Goal: Task Accomplishment & Management: Complete application form

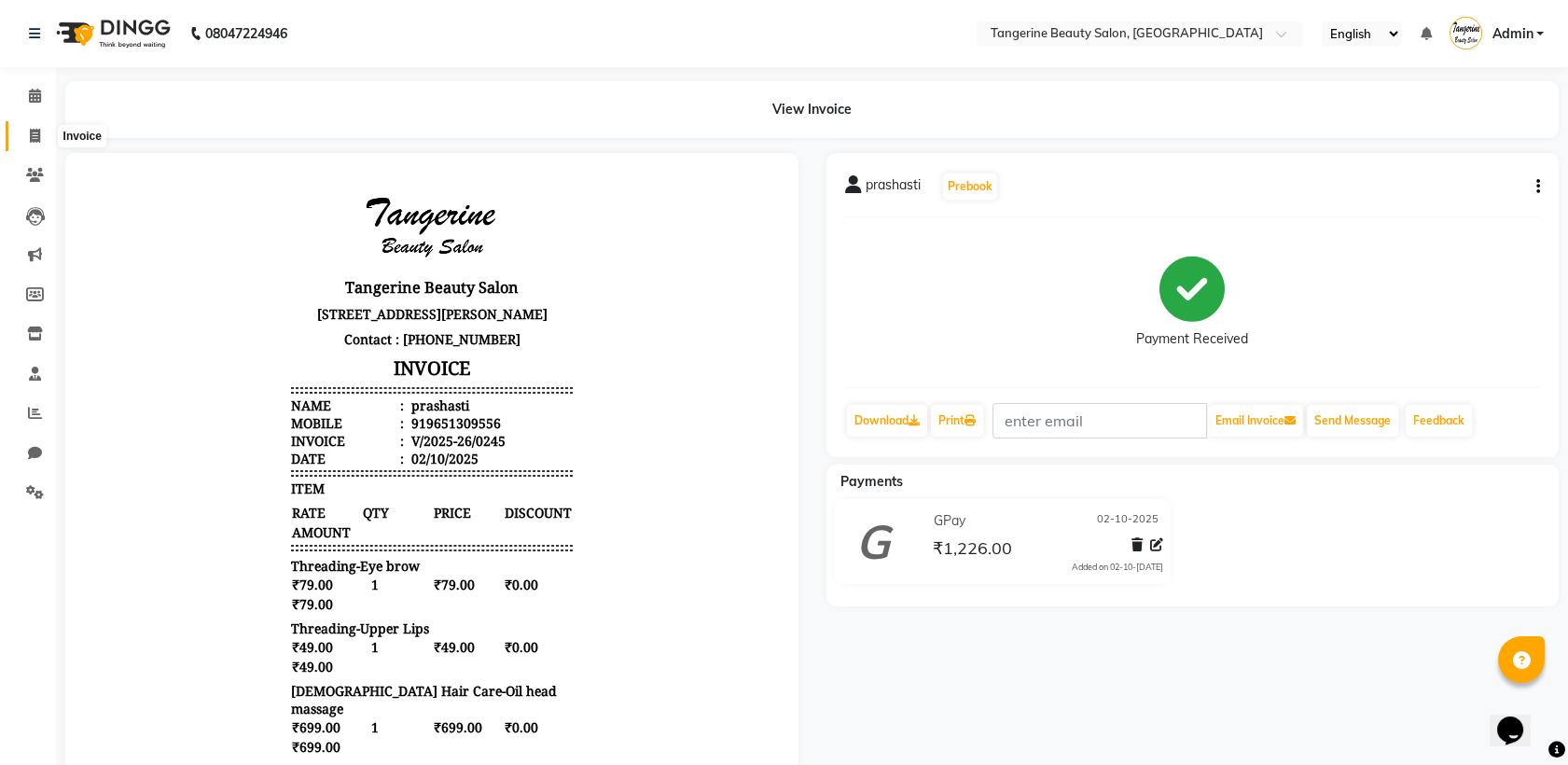
click at [31, 135] on icon at bounding box center [35, 135] width 11 height 14
select select "8585"
select select "service"
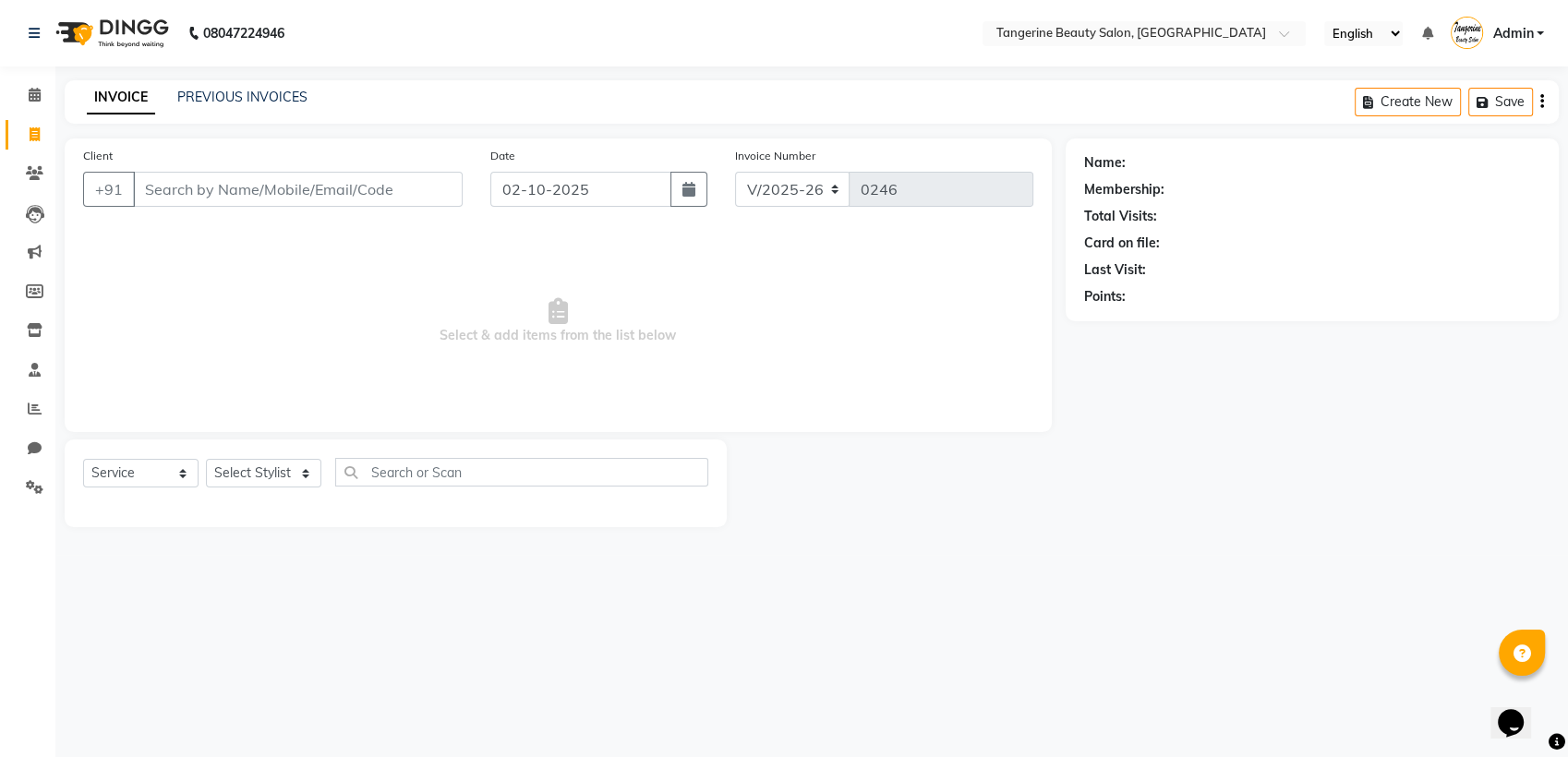
click at [221, 187] on input "Client" at bounding box center [297, 189] width 330 height 35
type input "9892848434"
click at [429, 178] on button "Add Client" at bounding box center [415, 189] width 95 height 35
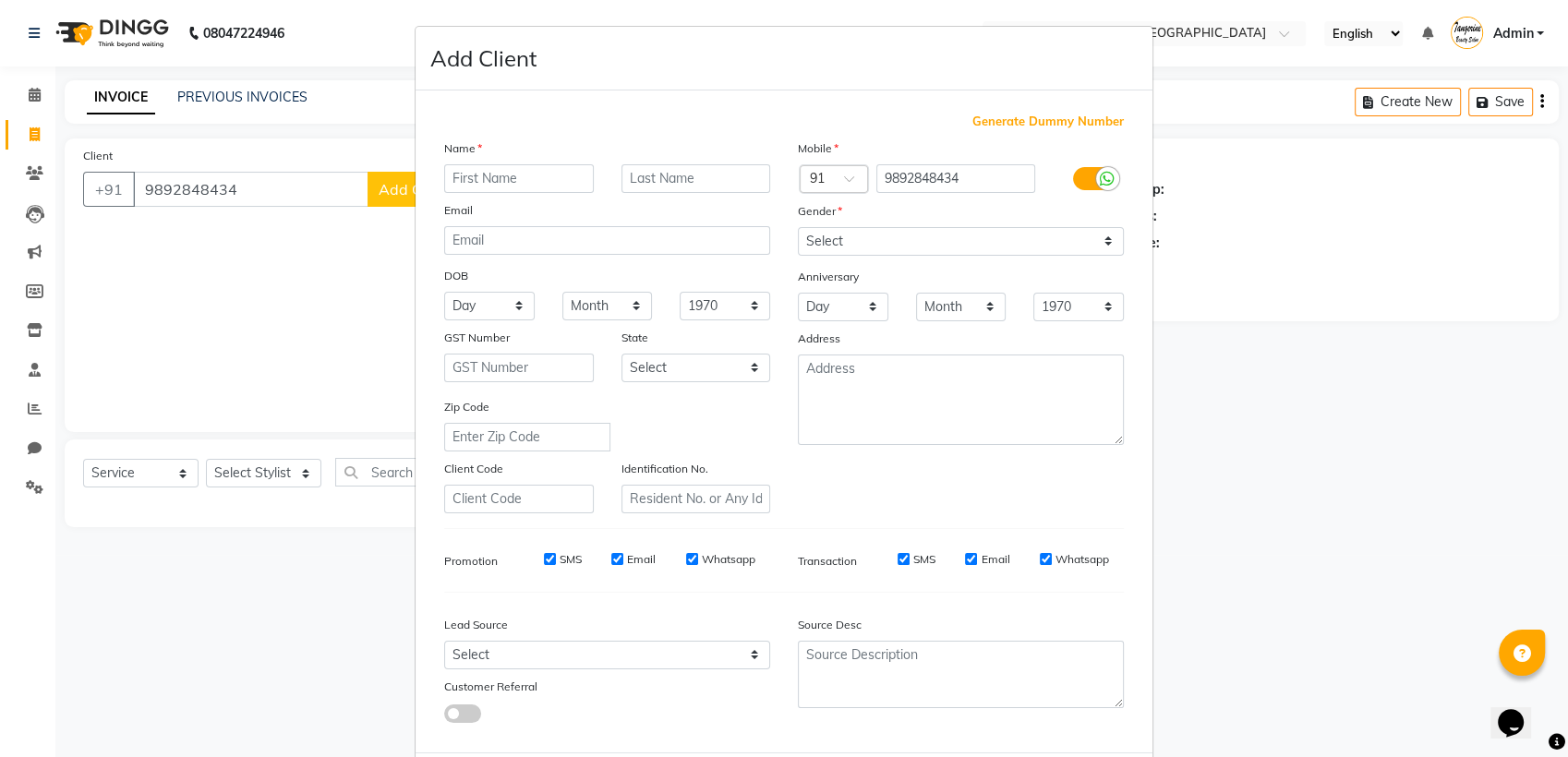
click at [498, 180] on input "text" at bounding box center [519, 179] width 149 height 28
click at [454, 177] on input "text" at bounding box center [519, 179] width 149 height 28
type input "kruti"
click at [492, 161] on div "Name" at bounding box center [607, 151] width 354 height 26
click at [807, 235] on select "Select [DEMOGRAPHIC_DATA] [DEMOGRAPHIC_DATA] Other Prefer Not To Say" at bounding box center [961, 241] width 326 height 28
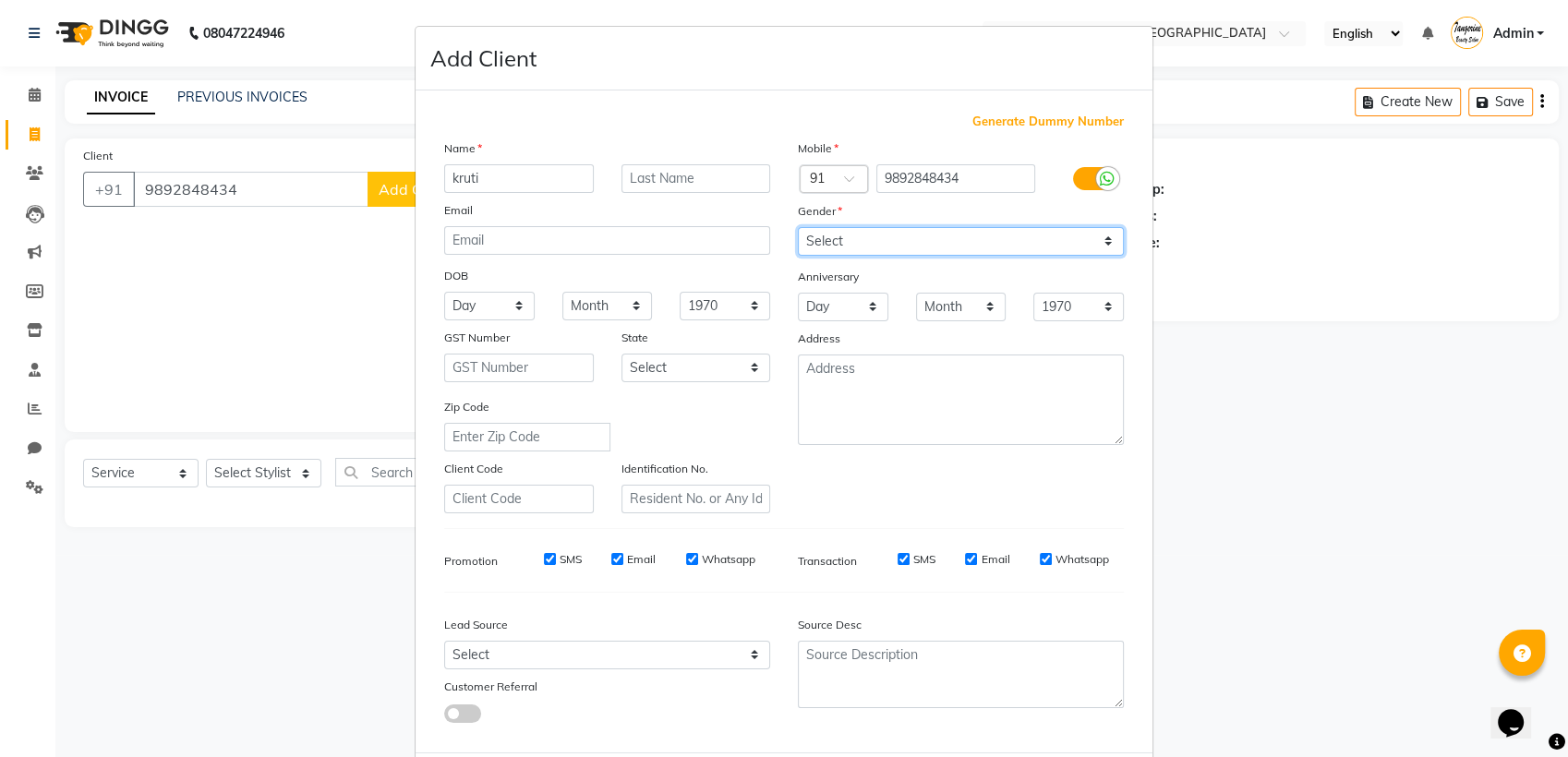
select select "[DEMOGRAPHIC_DATA]"
click at [798, 227] on select "Select [DEMOGRAPHIC_DATA] [DEMOGRAPHIC_DATA] Other Prefer Not To Say" at bounding box center [961, 241] width 326 height 28
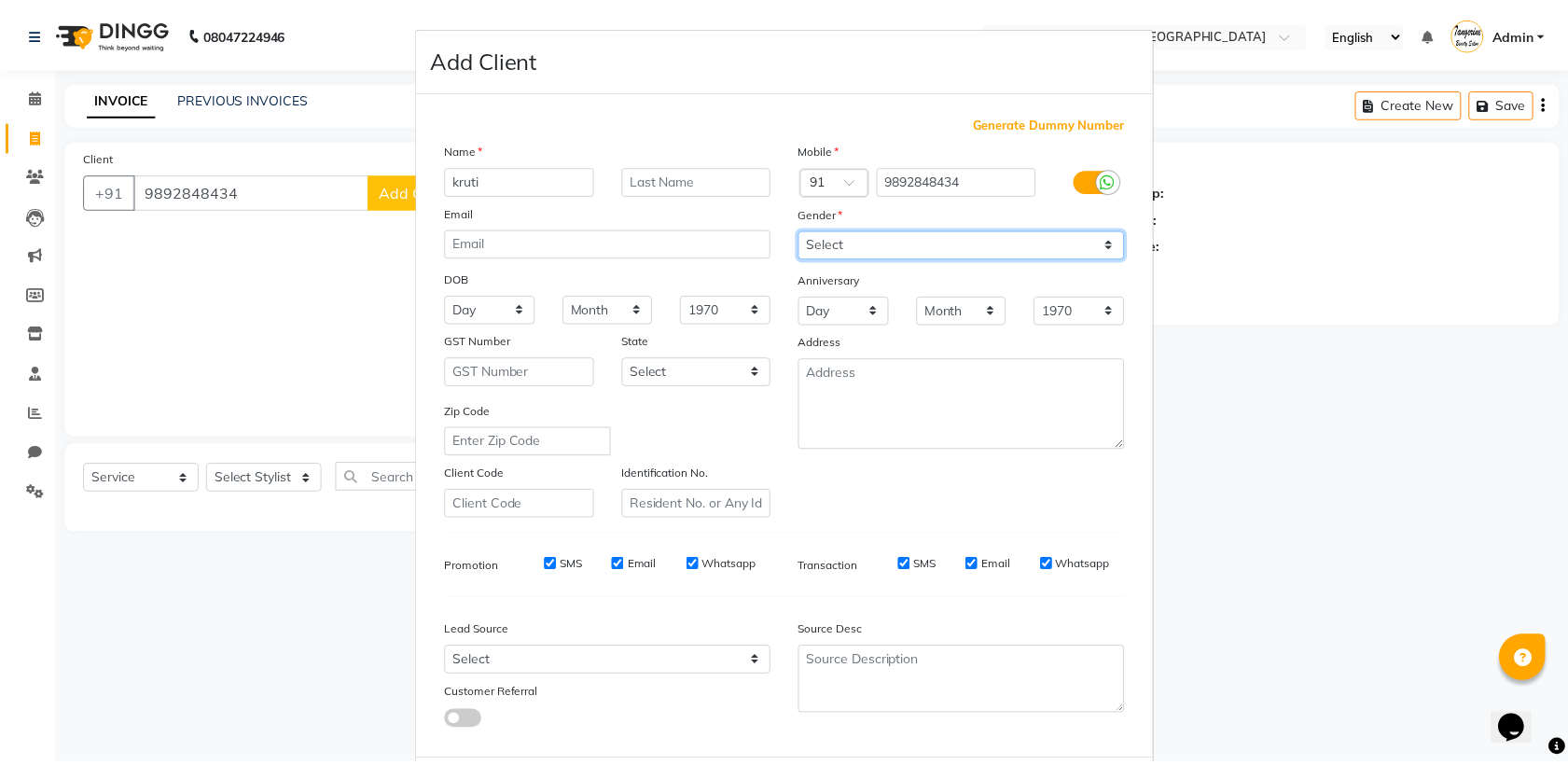
scroll to position [91, 0]
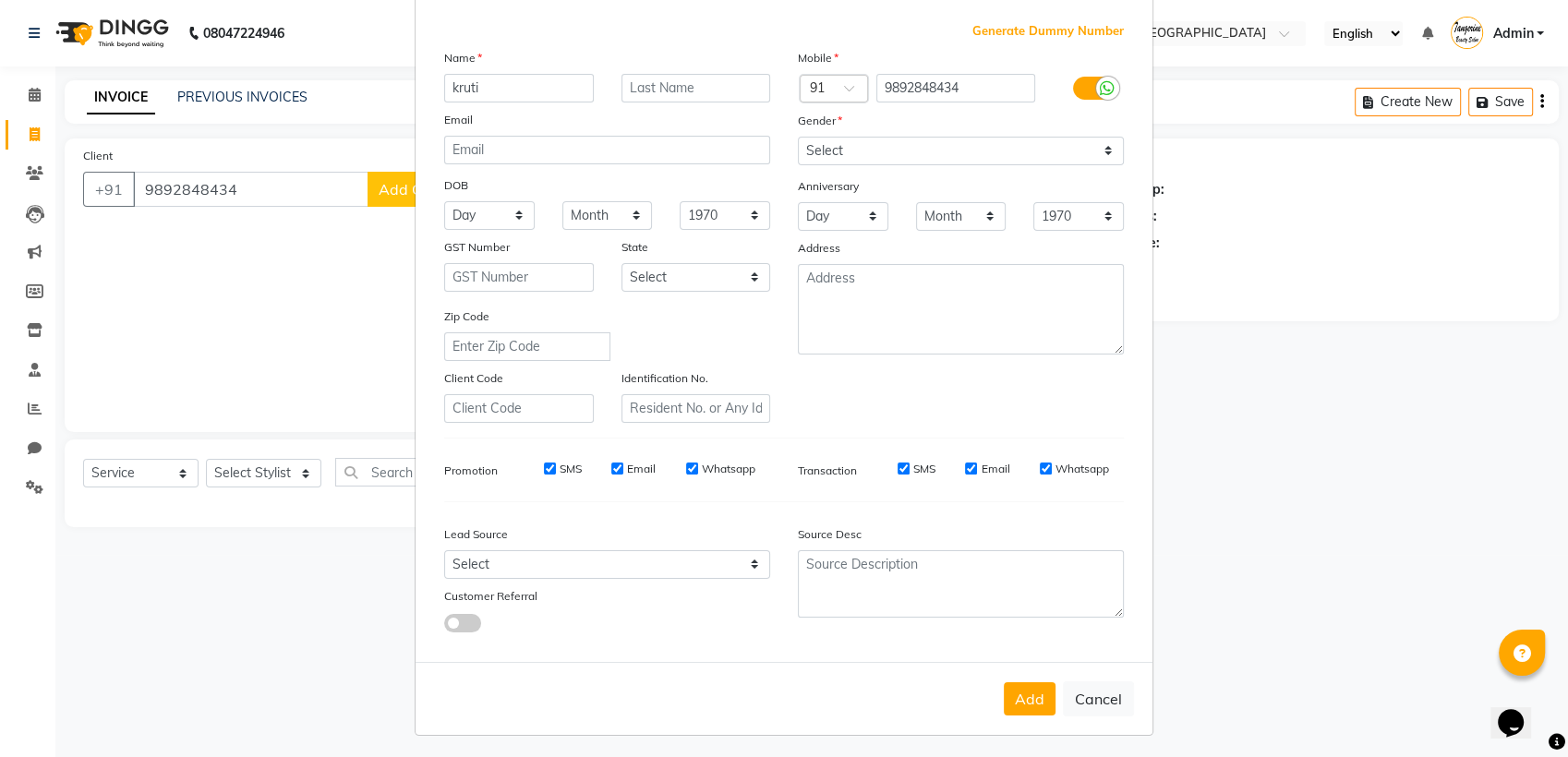
click at [695, 640] on div "Generate Du[PERSON_NAME]umber Name kruti Email DOB Day 01 02 03 04 05 06 07 08 …" at bounding box center [784, 334] width 708 height 625
click at [1025, 702] on button "Add" at bounding box center [1030, 698] width 51 height 33
select select
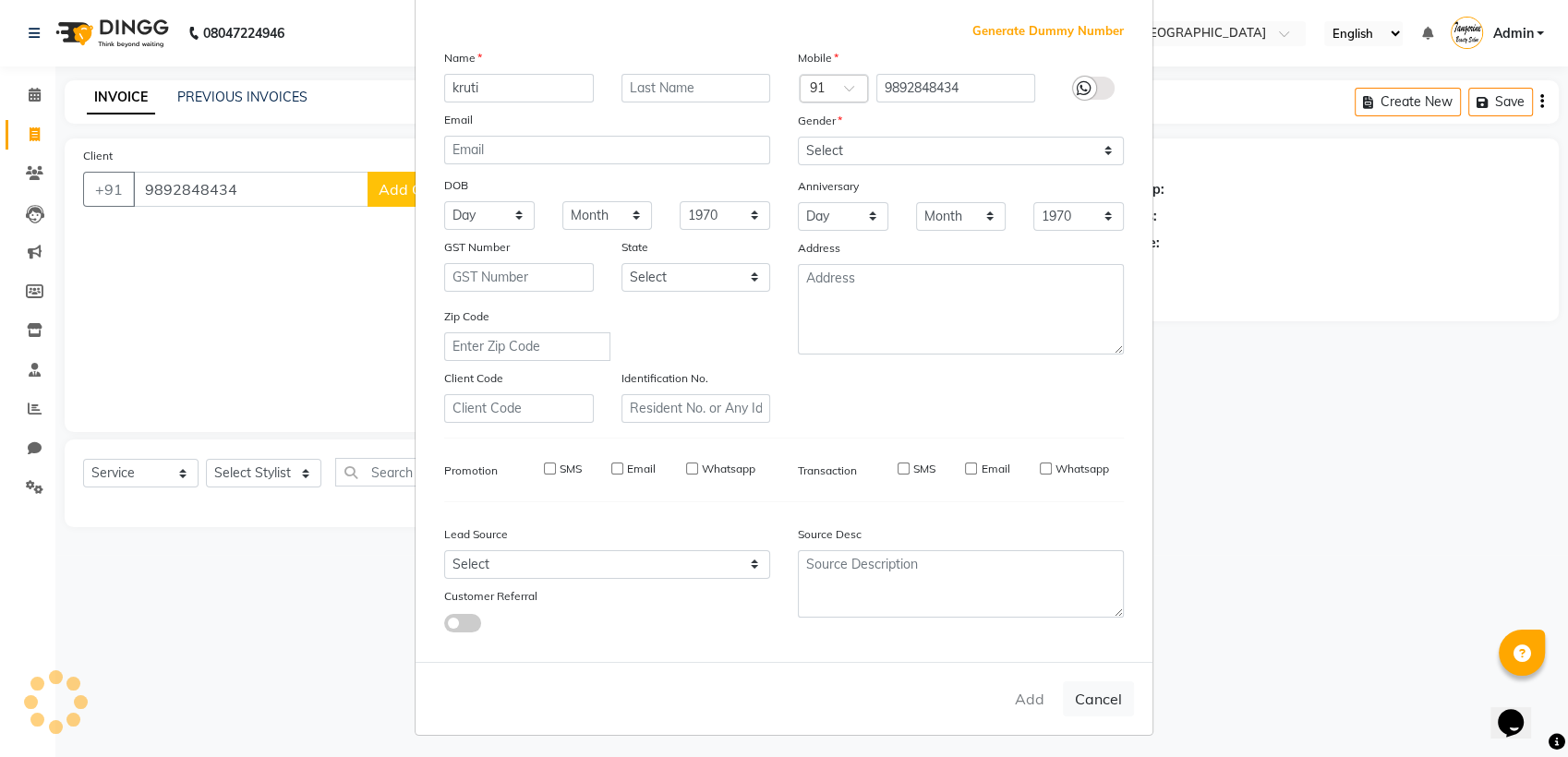
select select
checkbox input "false"
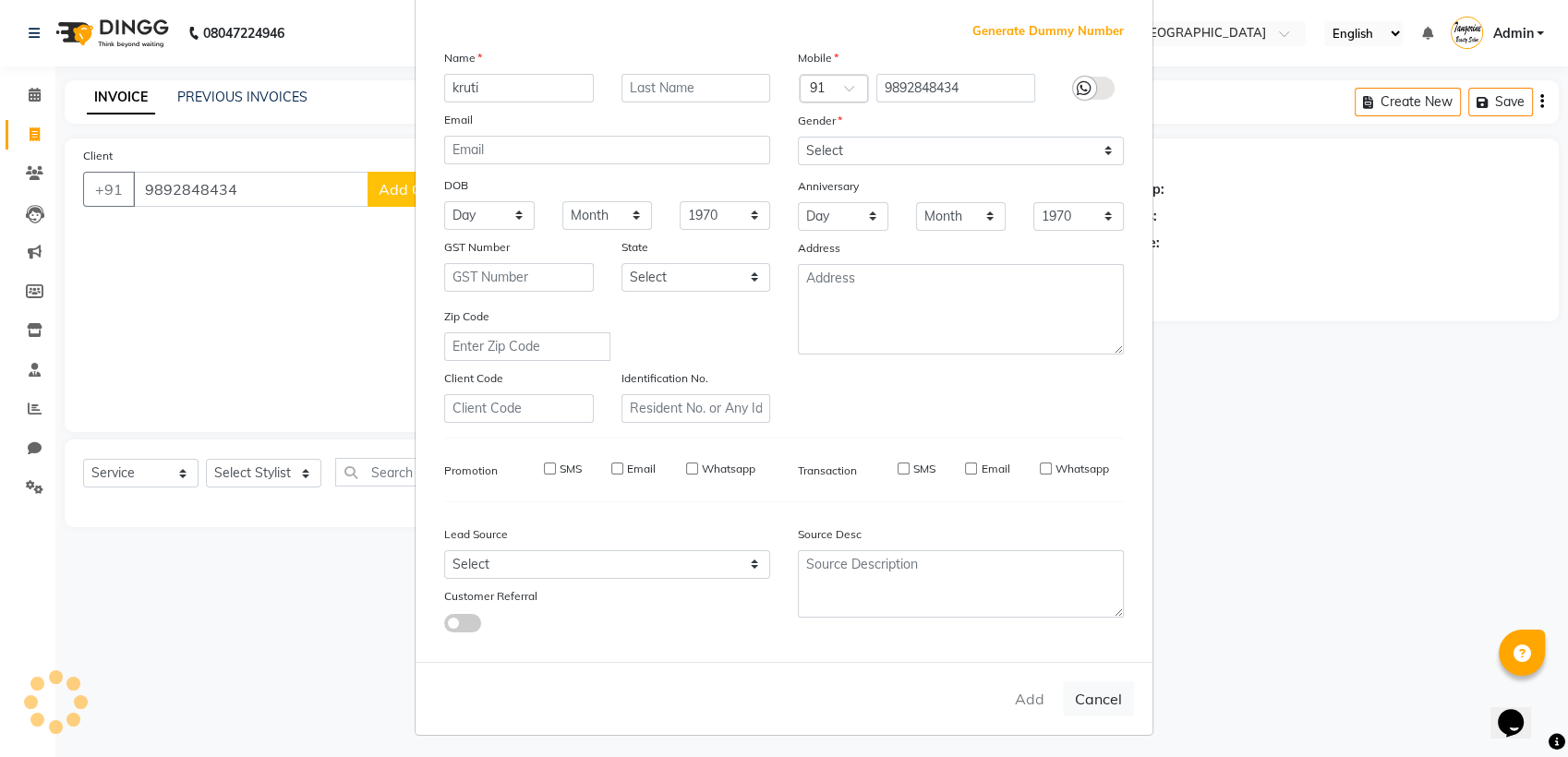
checkbox input "false"
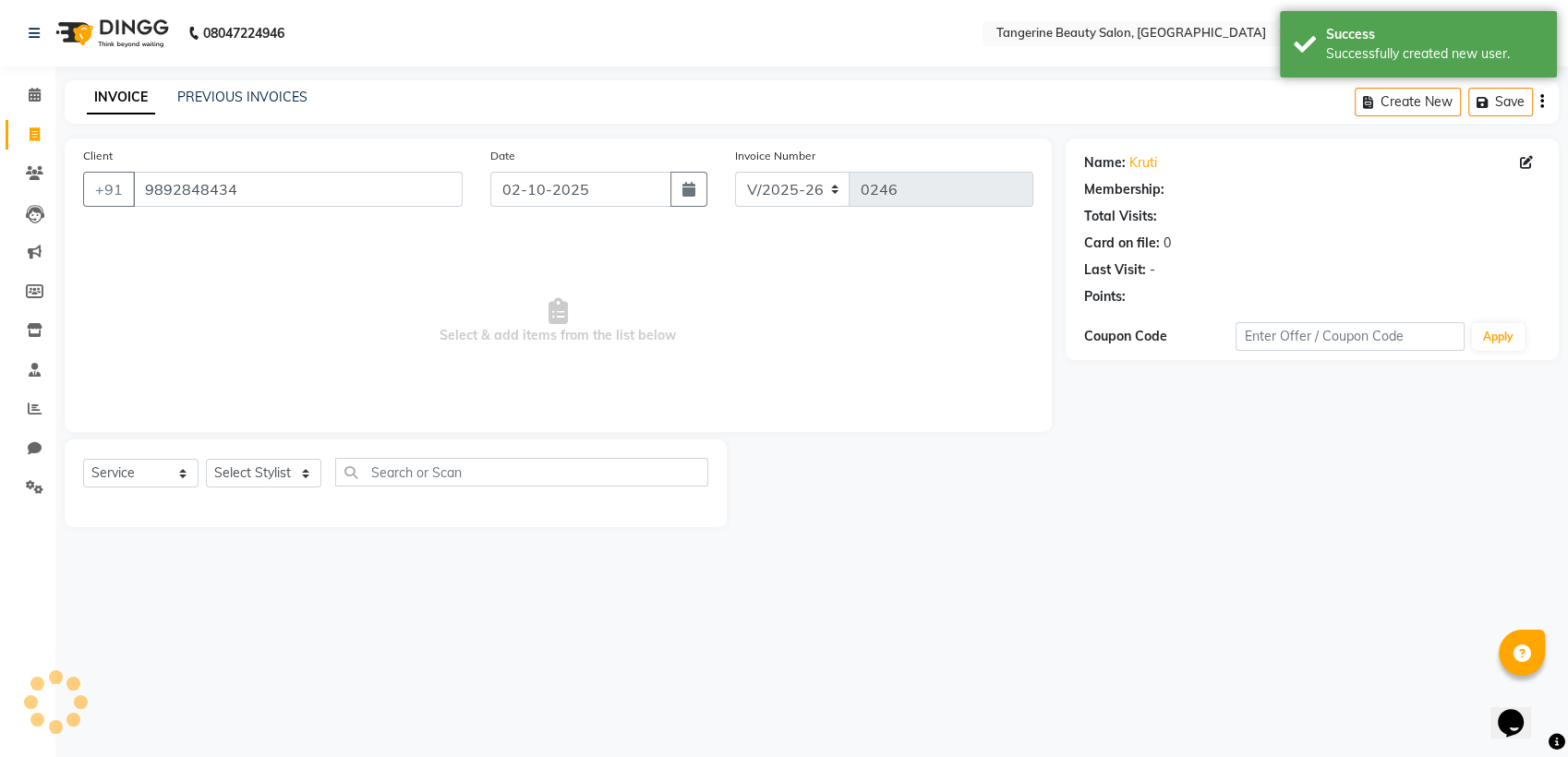
select select "1: Object"
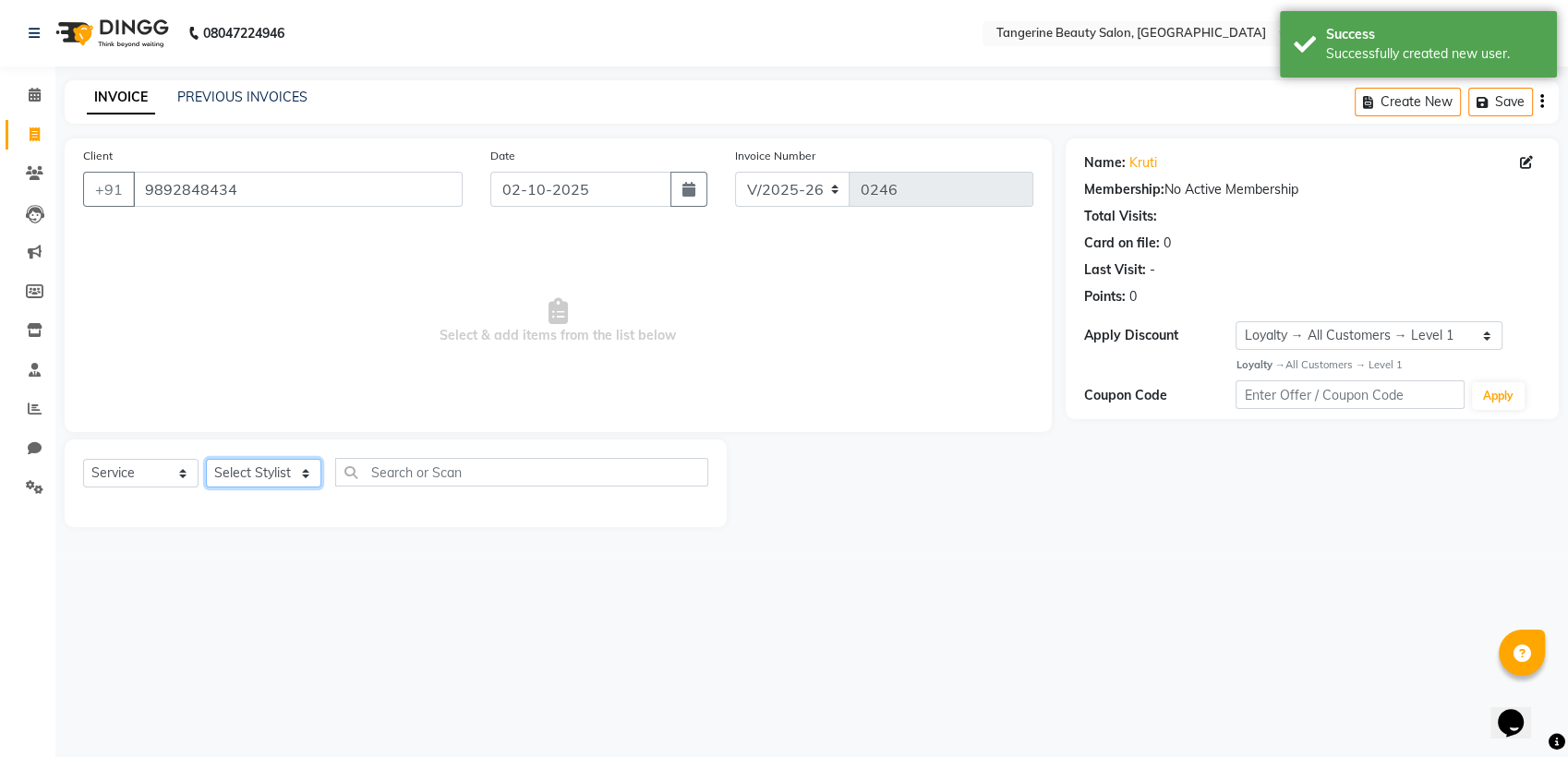
click at [244, 478] on select "Selec[PERSON_NAME]a[PERSON_NAME]d[PERSON_NAME]ani Shubha Lakshmi tangerine" at bounding box center [264, 473] width 116 height 28
select select "86567"
click at [206, 459] on select "Selec[PERSON_NAME]a[PERSON_NAME]d[PERSON_NAME]ani Shubha Lakshmi tangerine" at bounding box center [264, 473] width 116 height 28
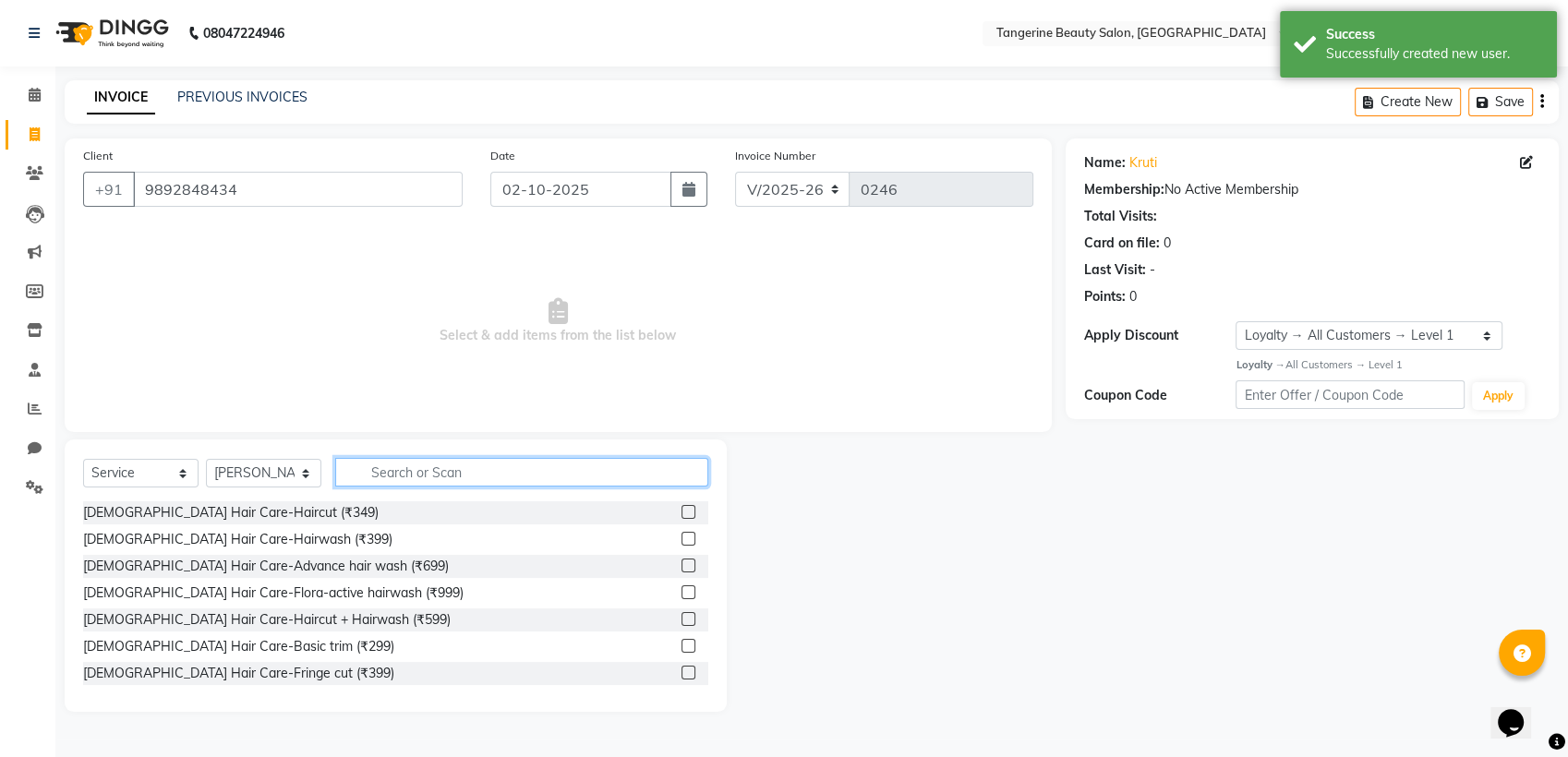
click at [441, 480] on input "text" at bounding box center [522, 472] width 373 height 28
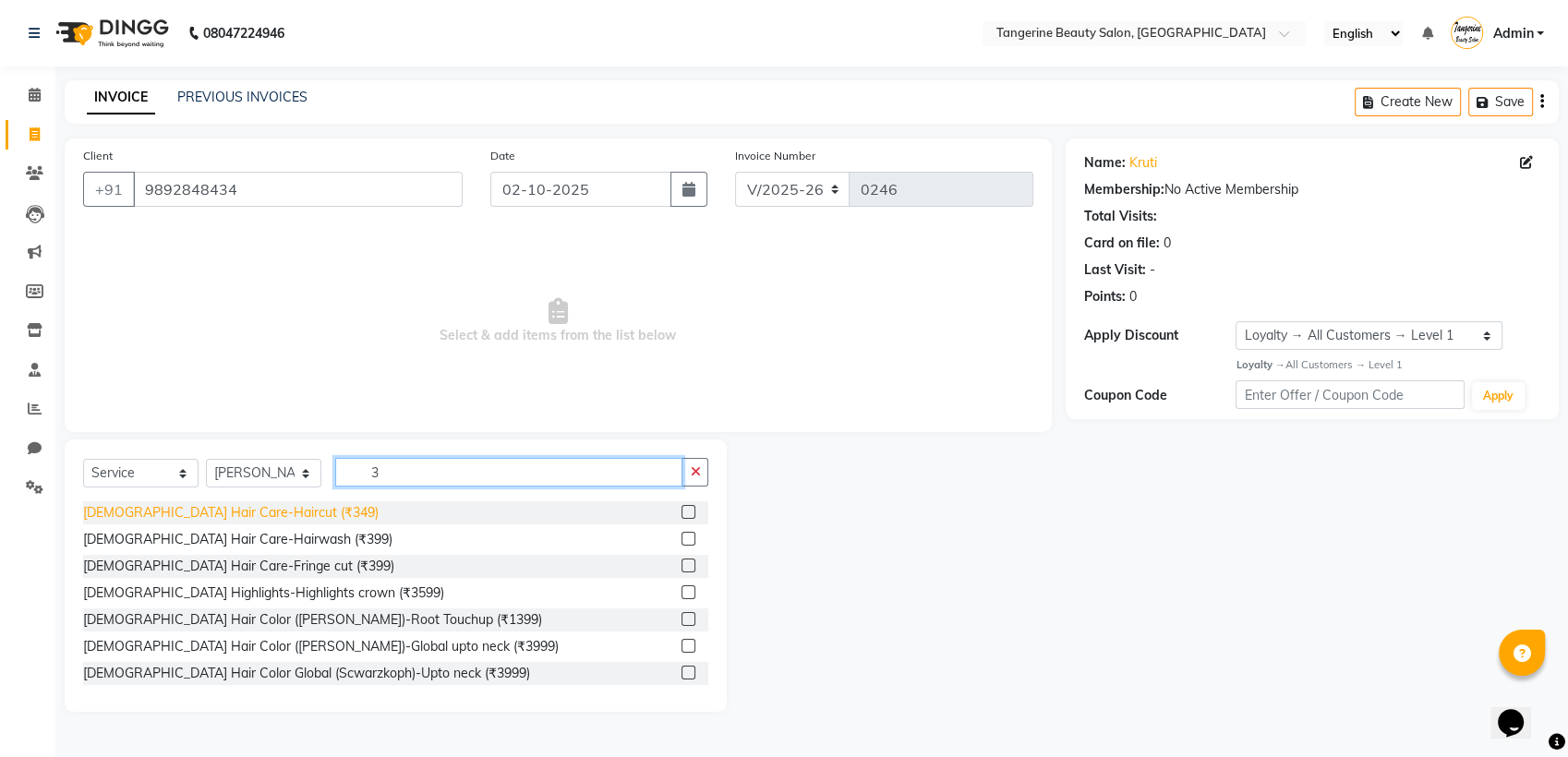
type input "3"
click at [243, 508] on div "[DEMOGRAPHIC_DATA] Hair Care-Haircut (₹349)" at bounding box center [230, 513] width 296 height 19
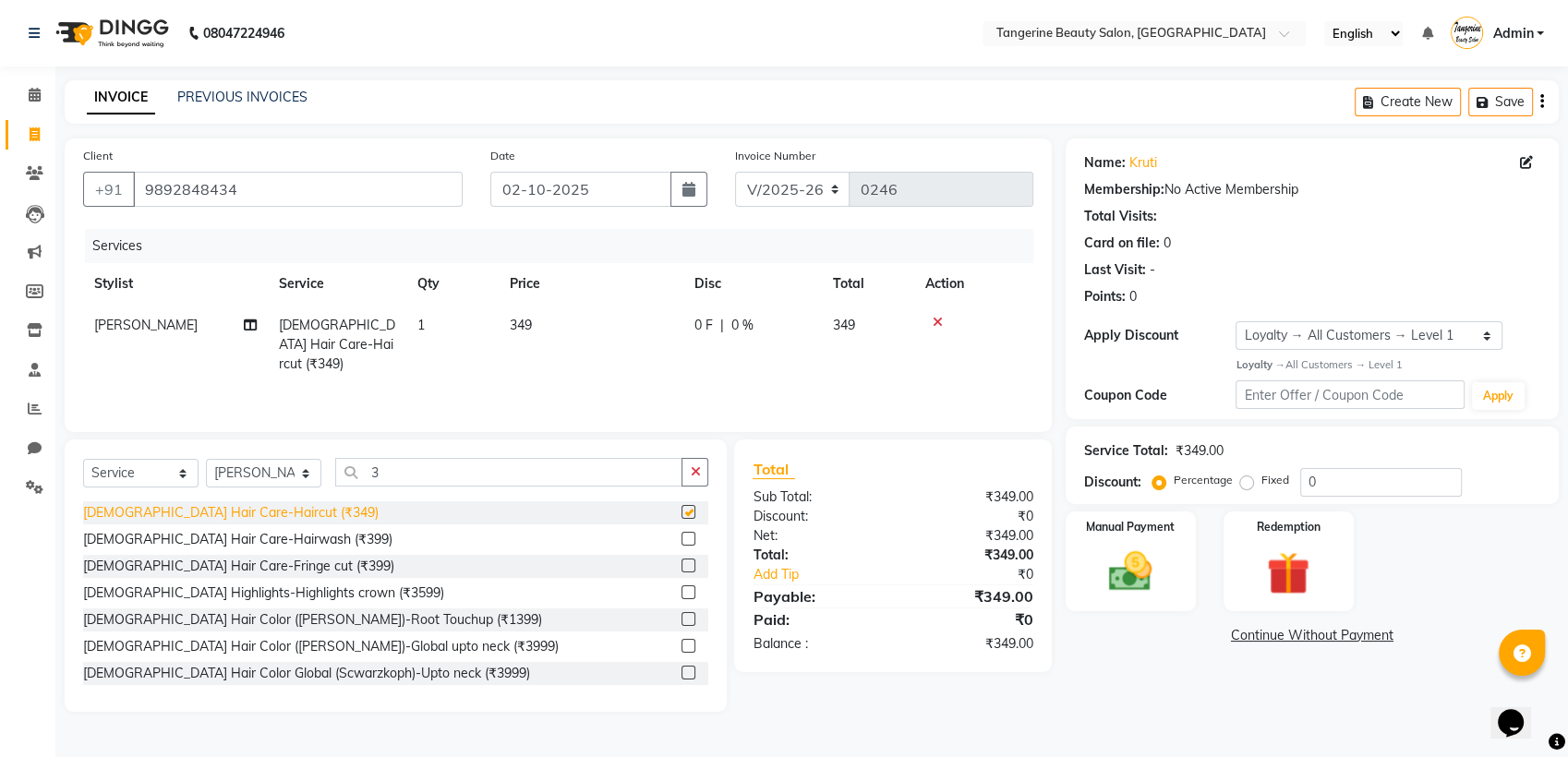
checkbox input "false"
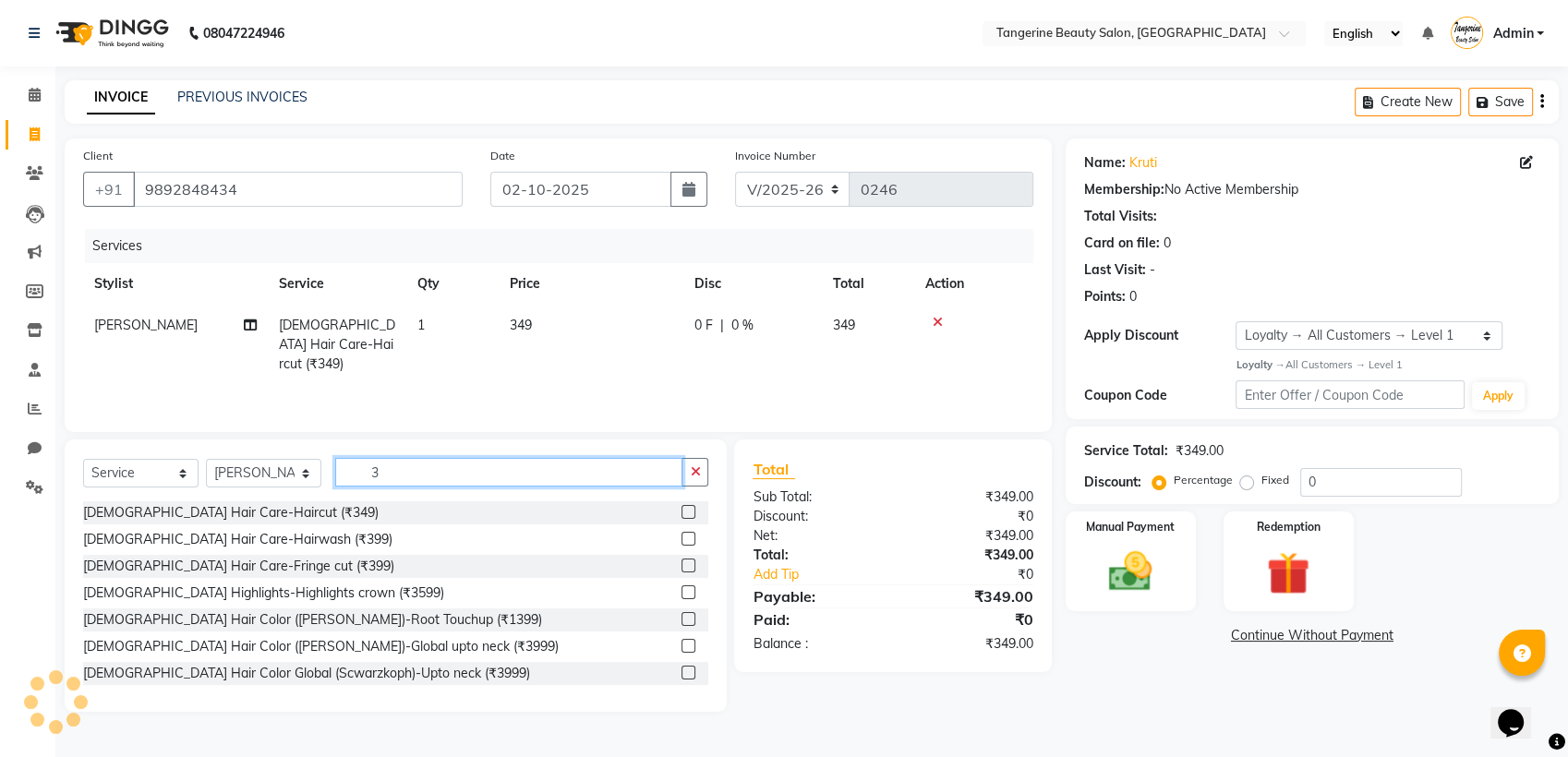
click at [399, 466] on input "3" at bounding box center [508, 472] width 347 height 28
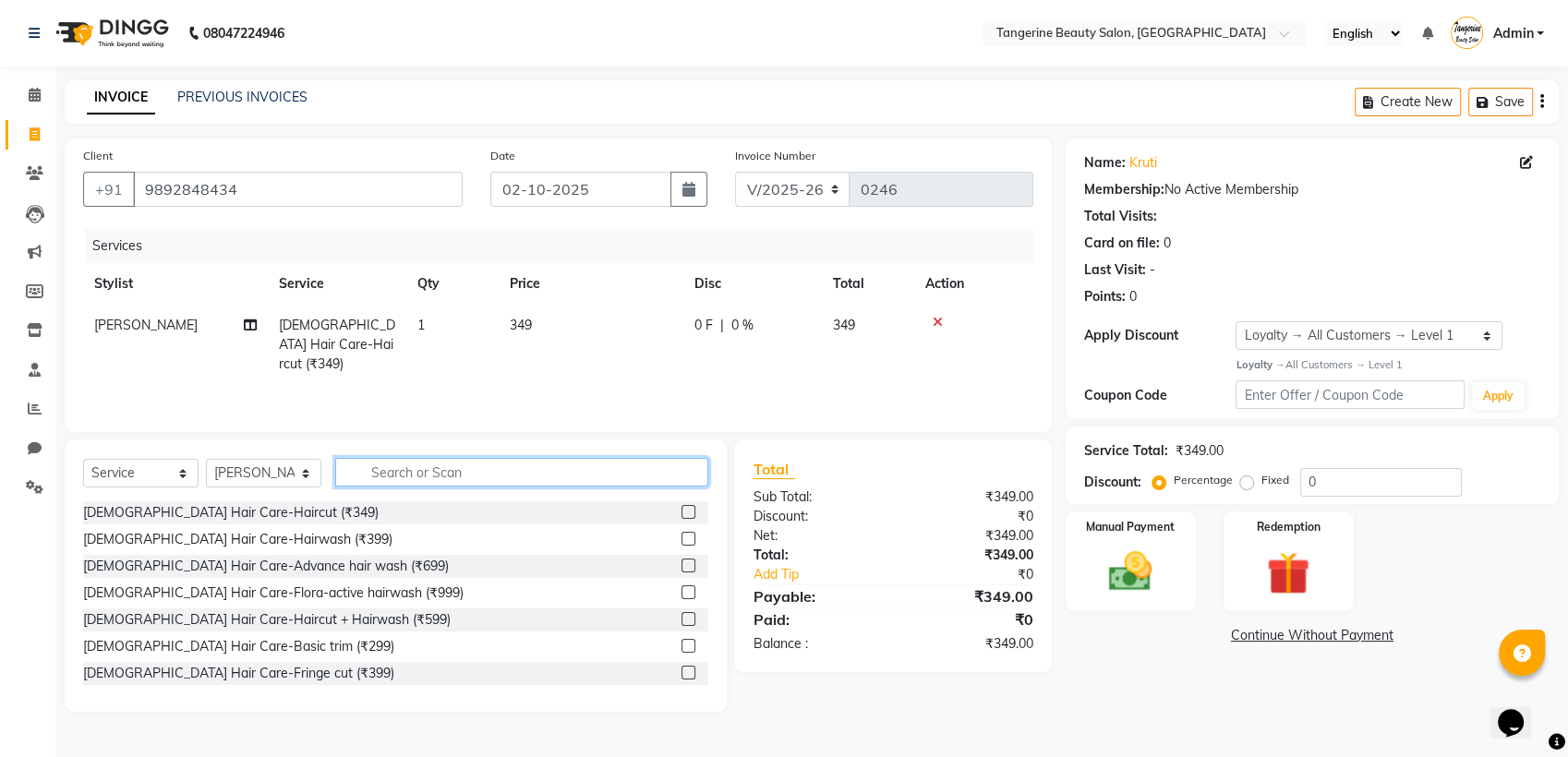
click at [413, 477] on input "text" at bounding box center [522, 472] width 373 height 28
click at [400, 481] on input "text" at bounding box center [522, 472] width 373 height 28
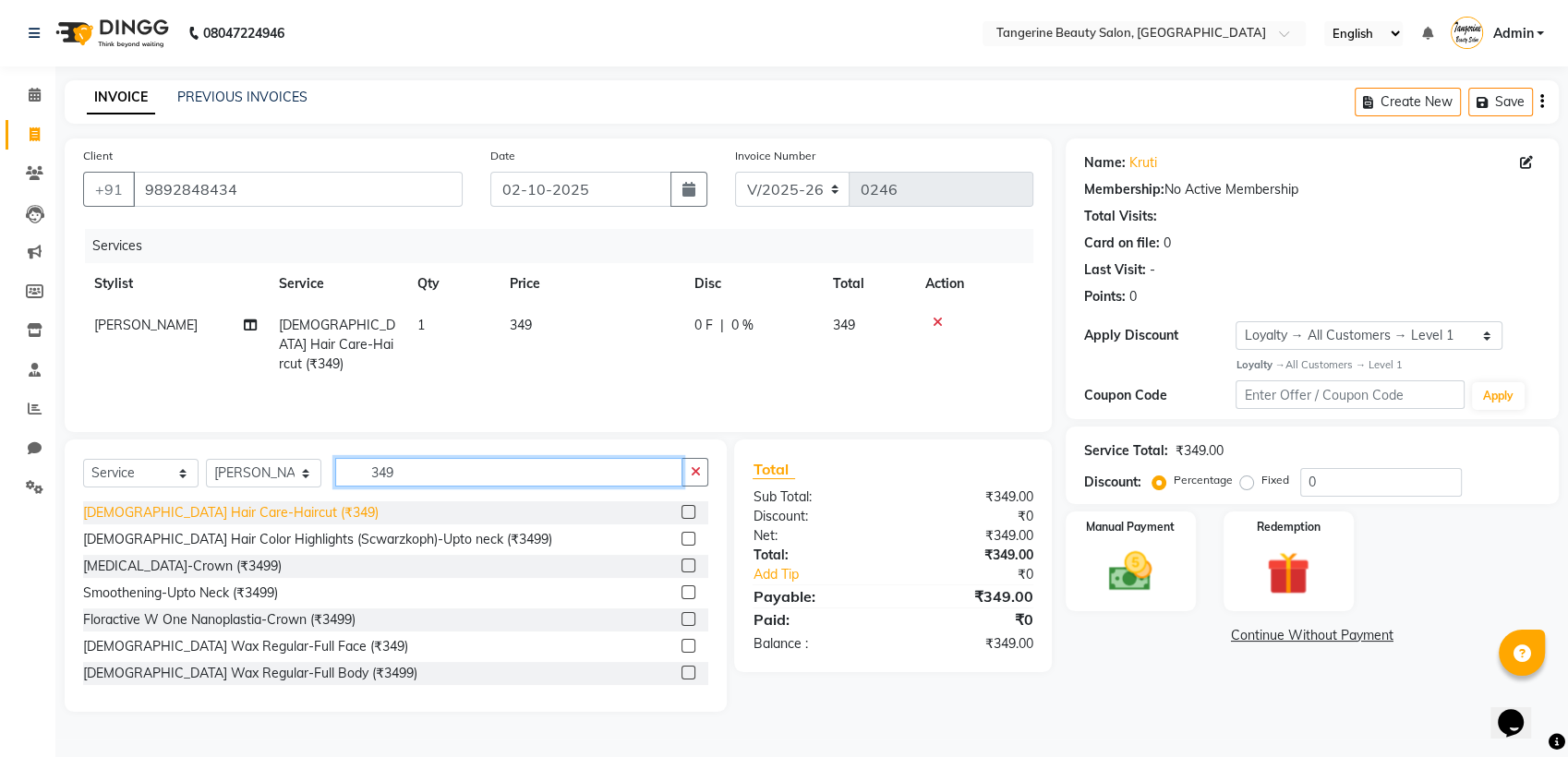
type input "349"
click at [190, 511] on div "[DEMOGRAPHIC_DATA] Hair Care-Haircut (₹349)" at bounding box center [230, 513] width 296 height 19
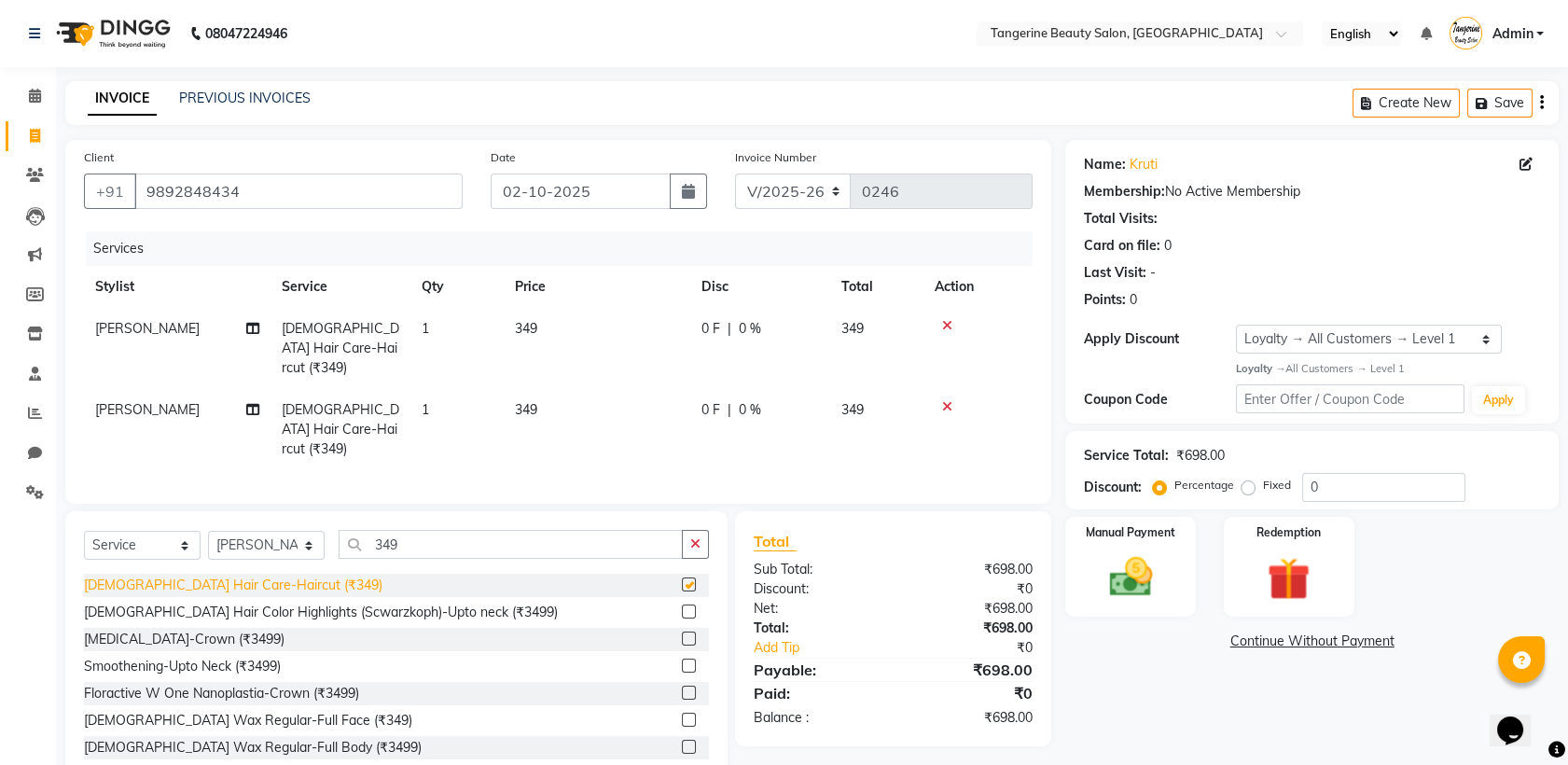
checkbox input "false"
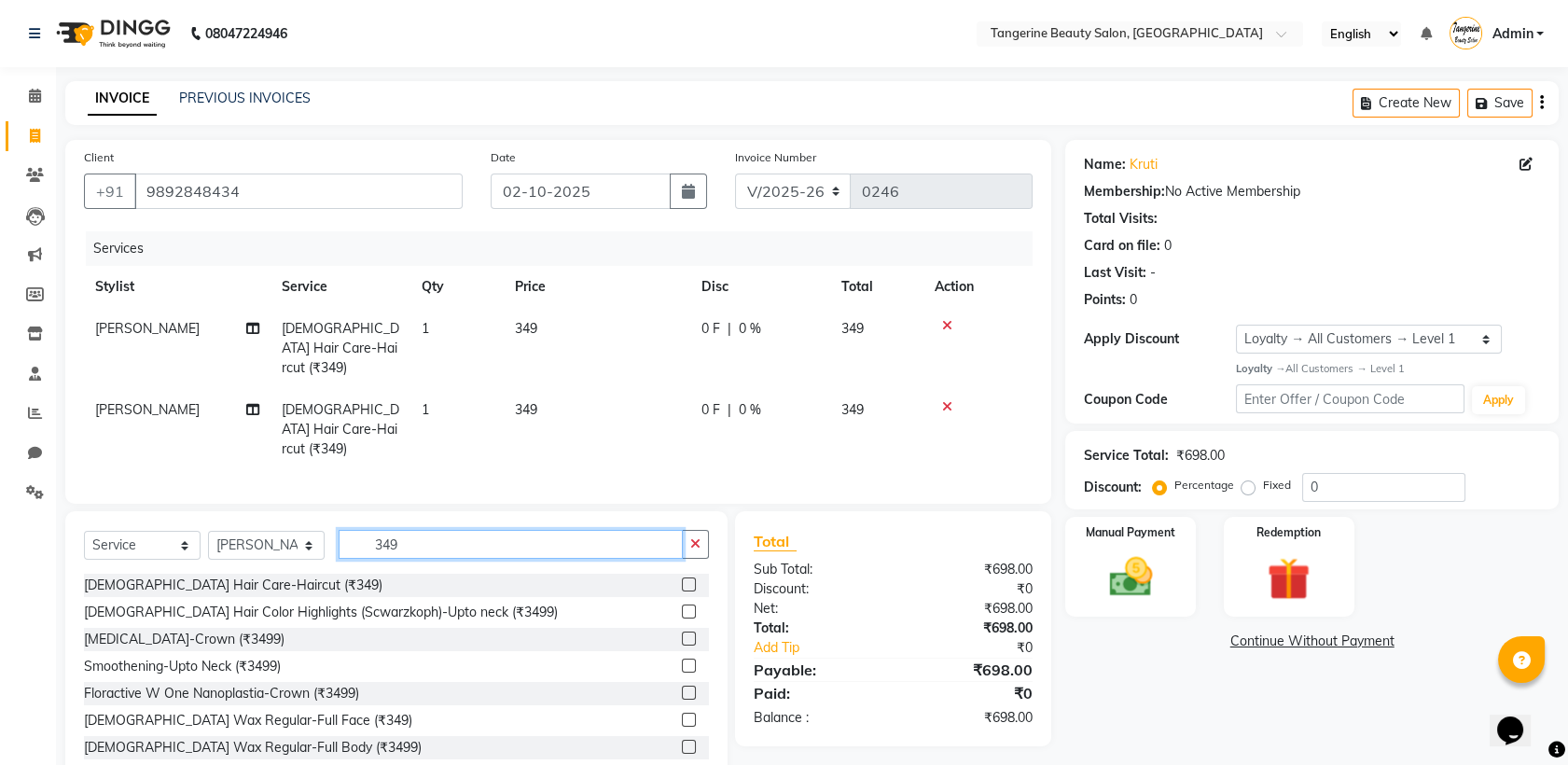
click at [399, 530] on input "349" at bounding box center [511, 544] width 344 height 29
type input "3"
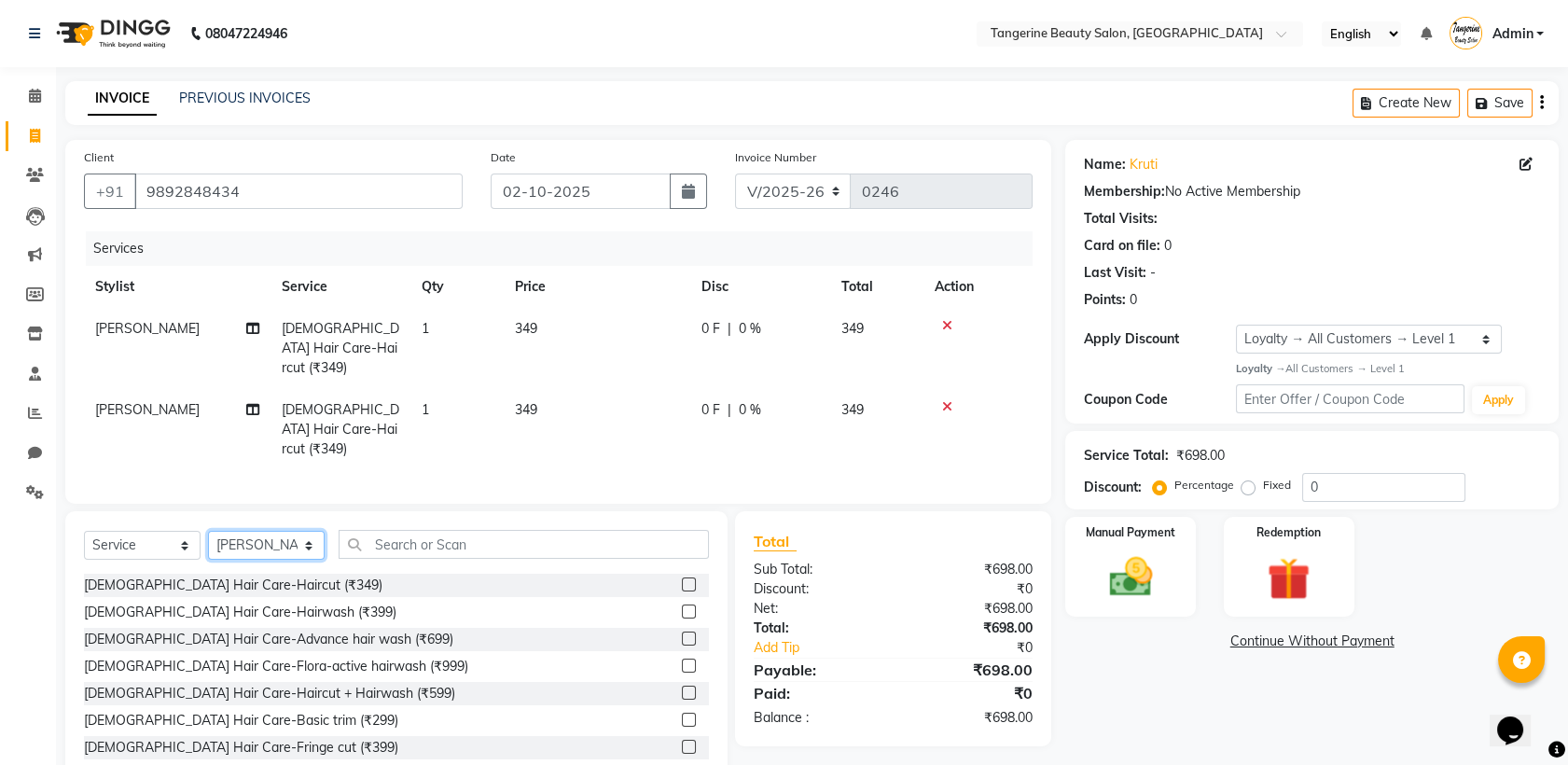
click at [261, 531] on select "Selec[PERSON_NAME]a[PERSON_NAME]d[PERSON_NAME]ani Shubha Lakshmi tangerine" at bounding box center [267, 545] width 117 height 29
select select "92415"
click at [208, 531] on select "Selec[PERSON_NAME]a[PERSON_NAME]d[PERSON_NAME]ani Shubha Lakshmi tangerine" at bounding box center [267, 545] width 117 height 29
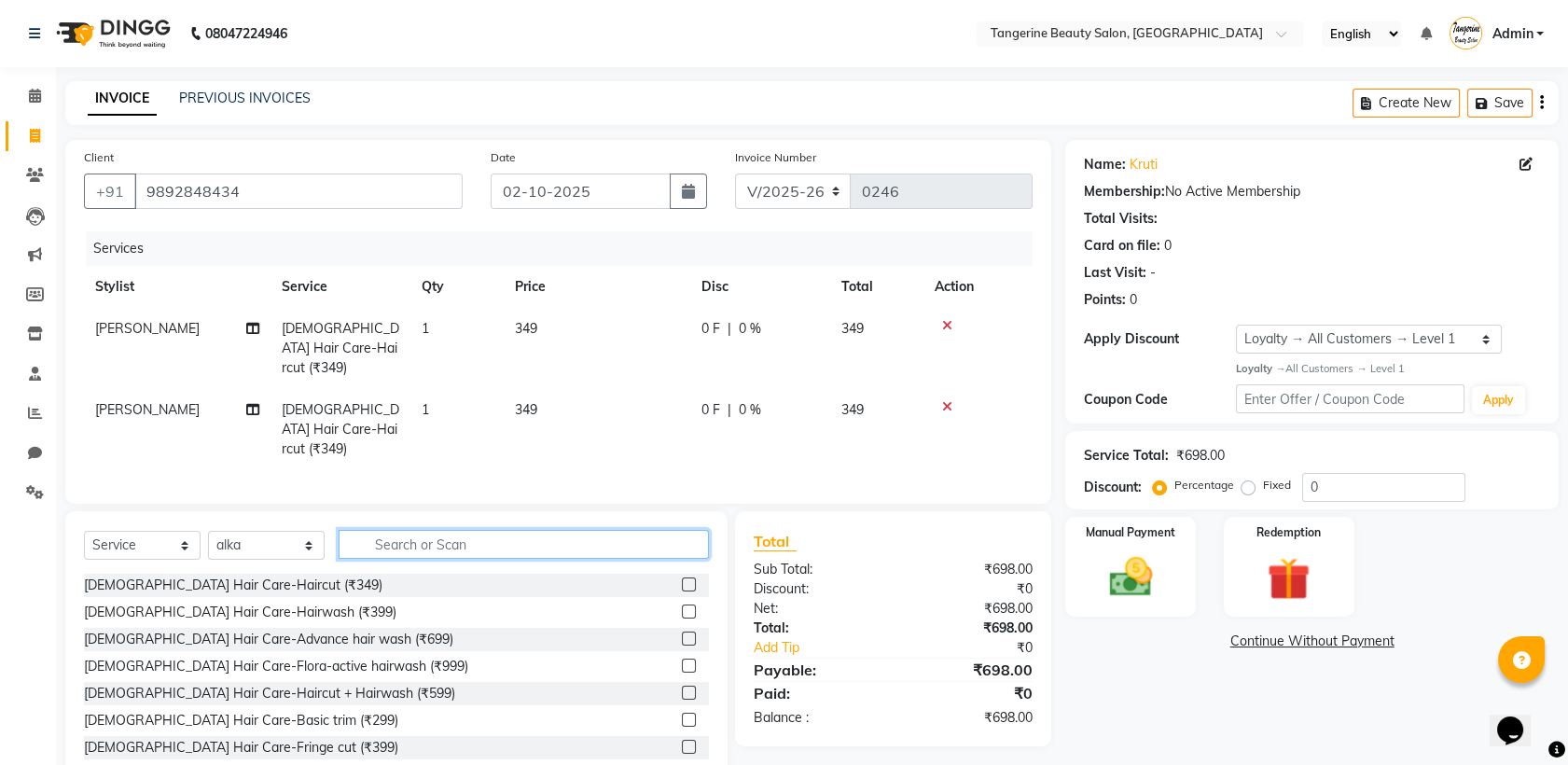
click at [413, 530] on input "text" at bounding box center [524, 544] width 370 height 29
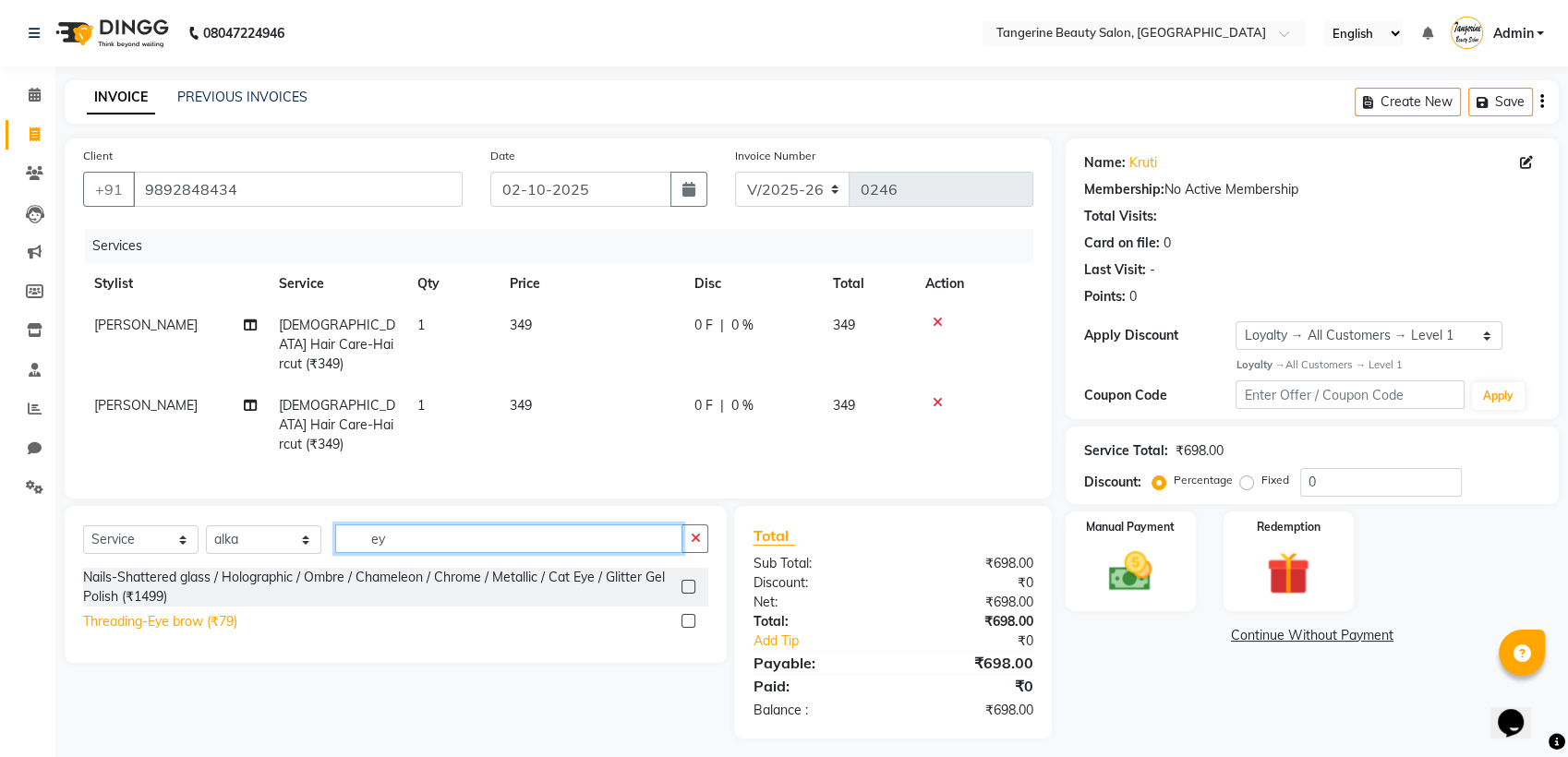
type input "ey"
click at [199, 612] on div "Threading-Eye brow (₹79)" at bounding box center [160, 621] width 154 height 19
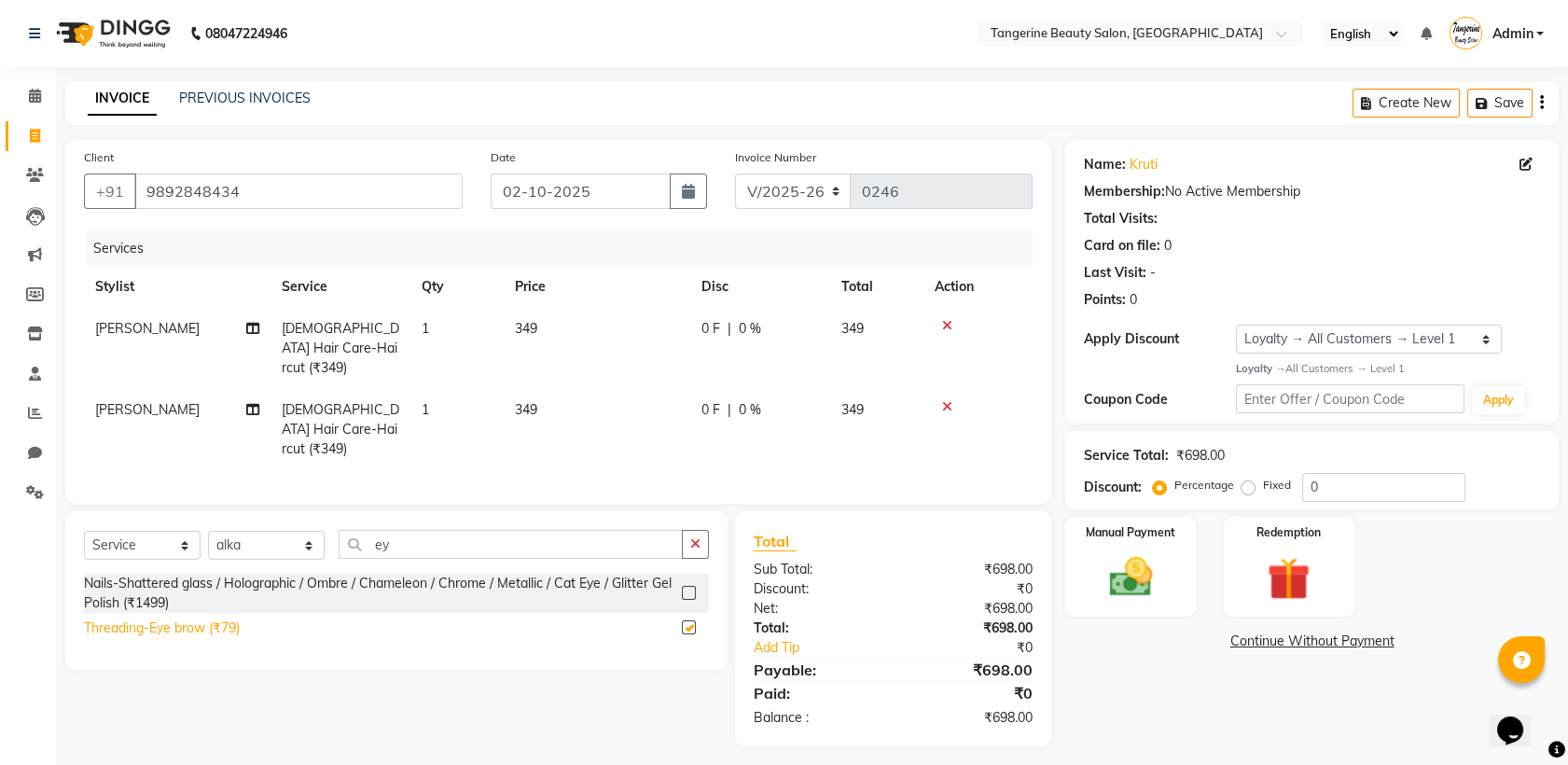
checkbox input "false"
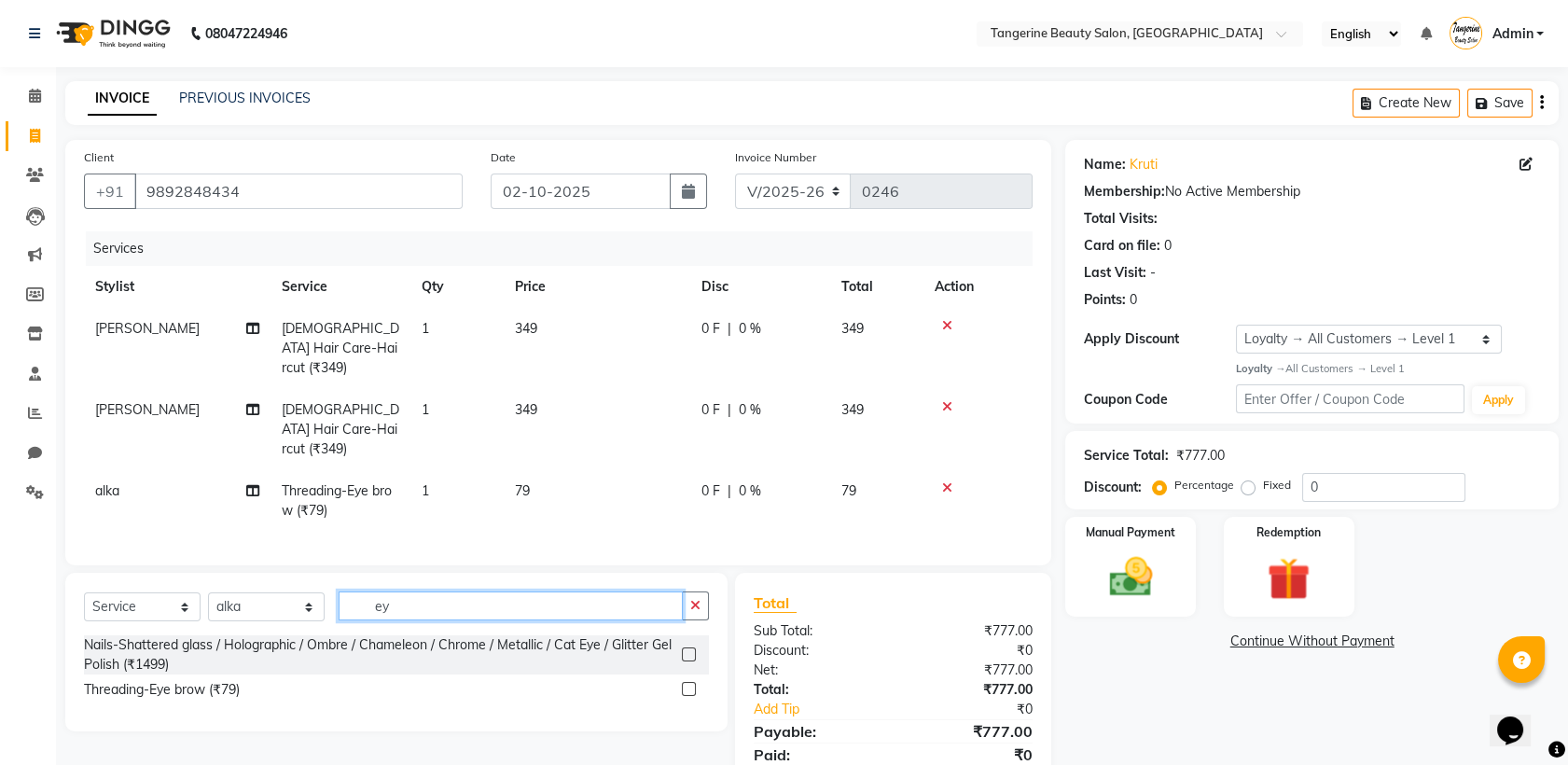
click at [406, 591] on input "ey" at bounding box center [511, 606] width 344 height 29
type input "e"
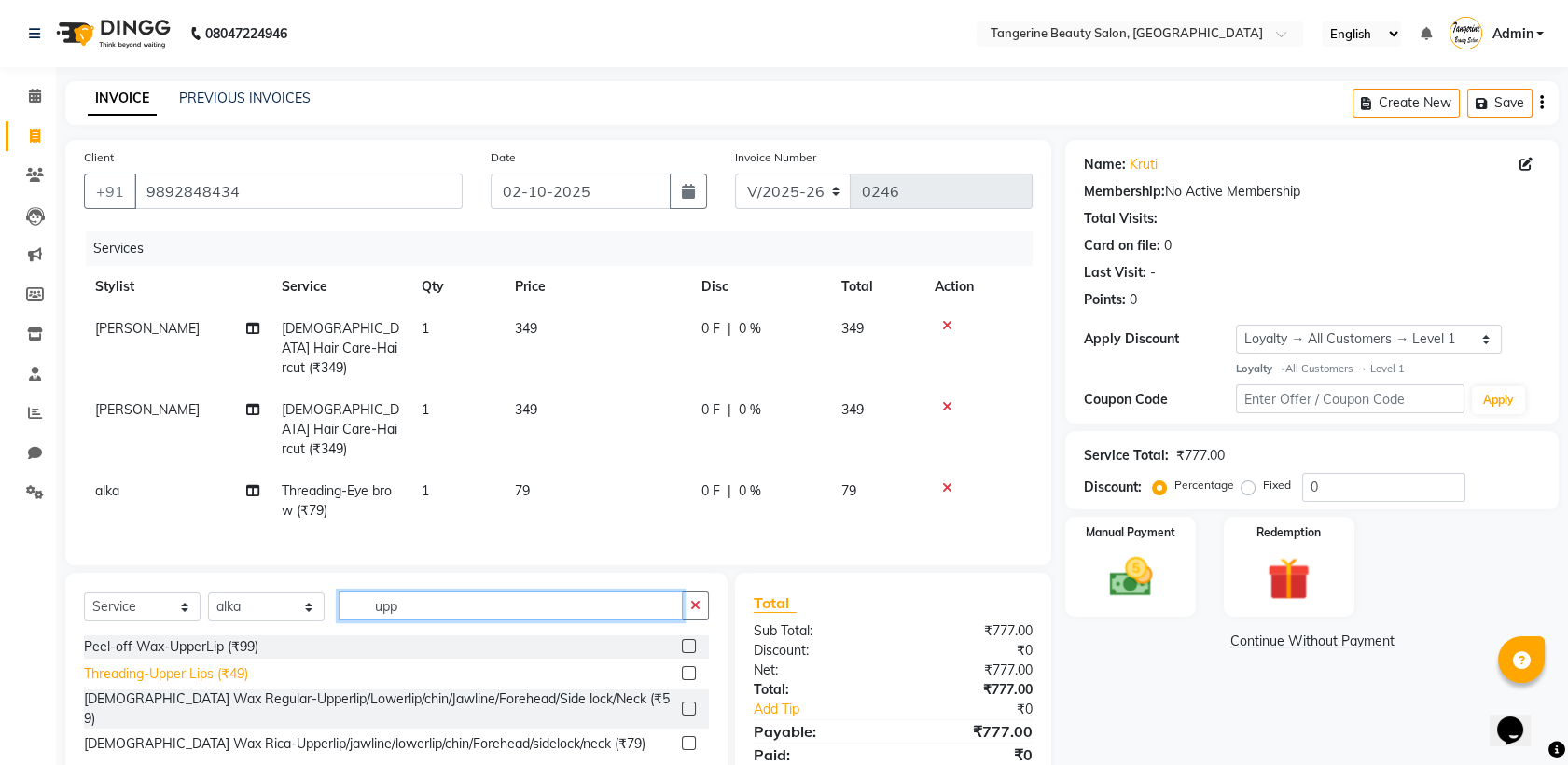
type input "upp"
click at [225, 664] on div "Threading-Upper Lips (₹49)" at bounding box center [165, 674] width 164 height 19
checkbox input "false"
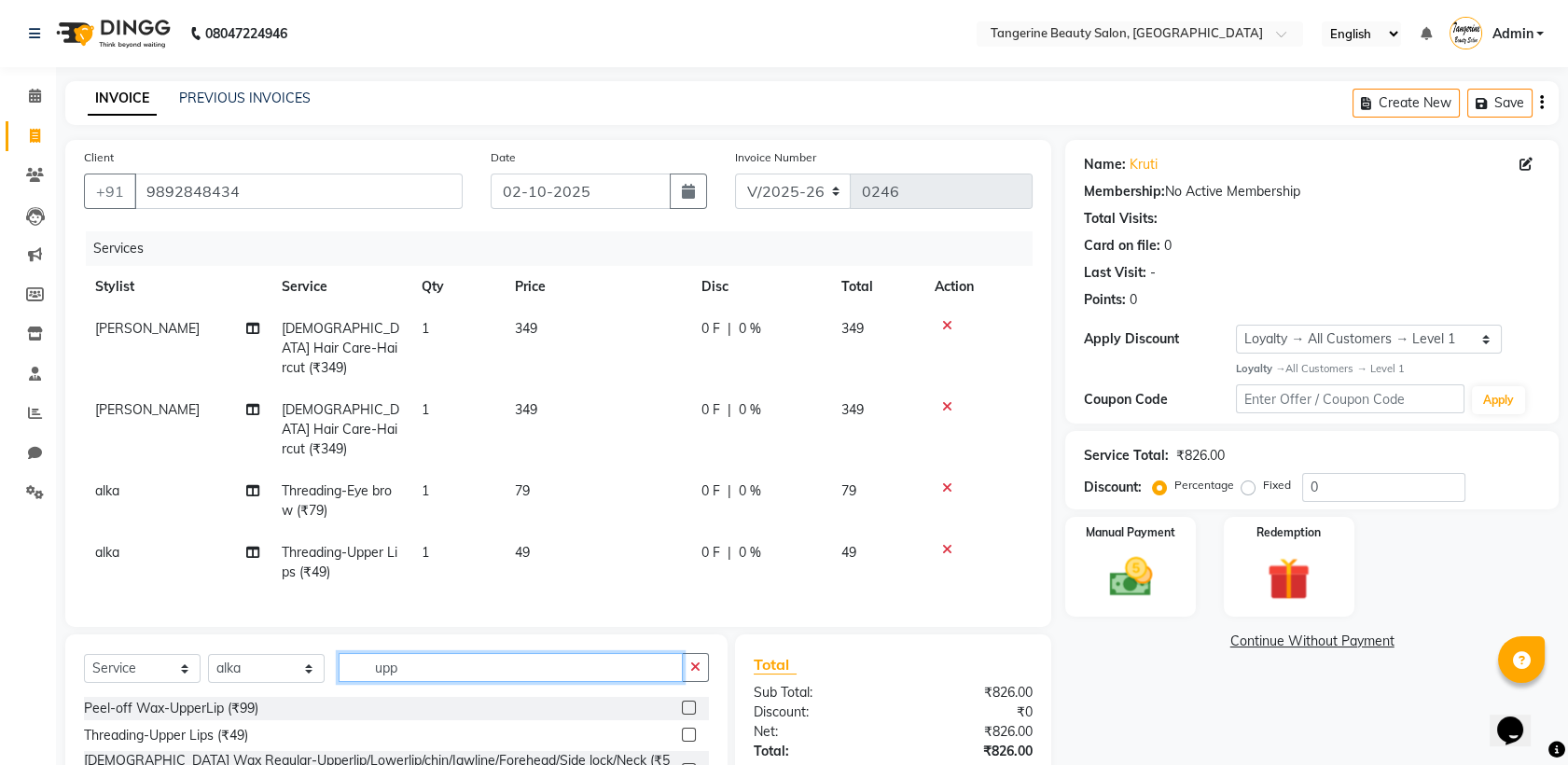
click at [417, 653] on input "upp" at bounding box center [511, 667] width 344 height 29
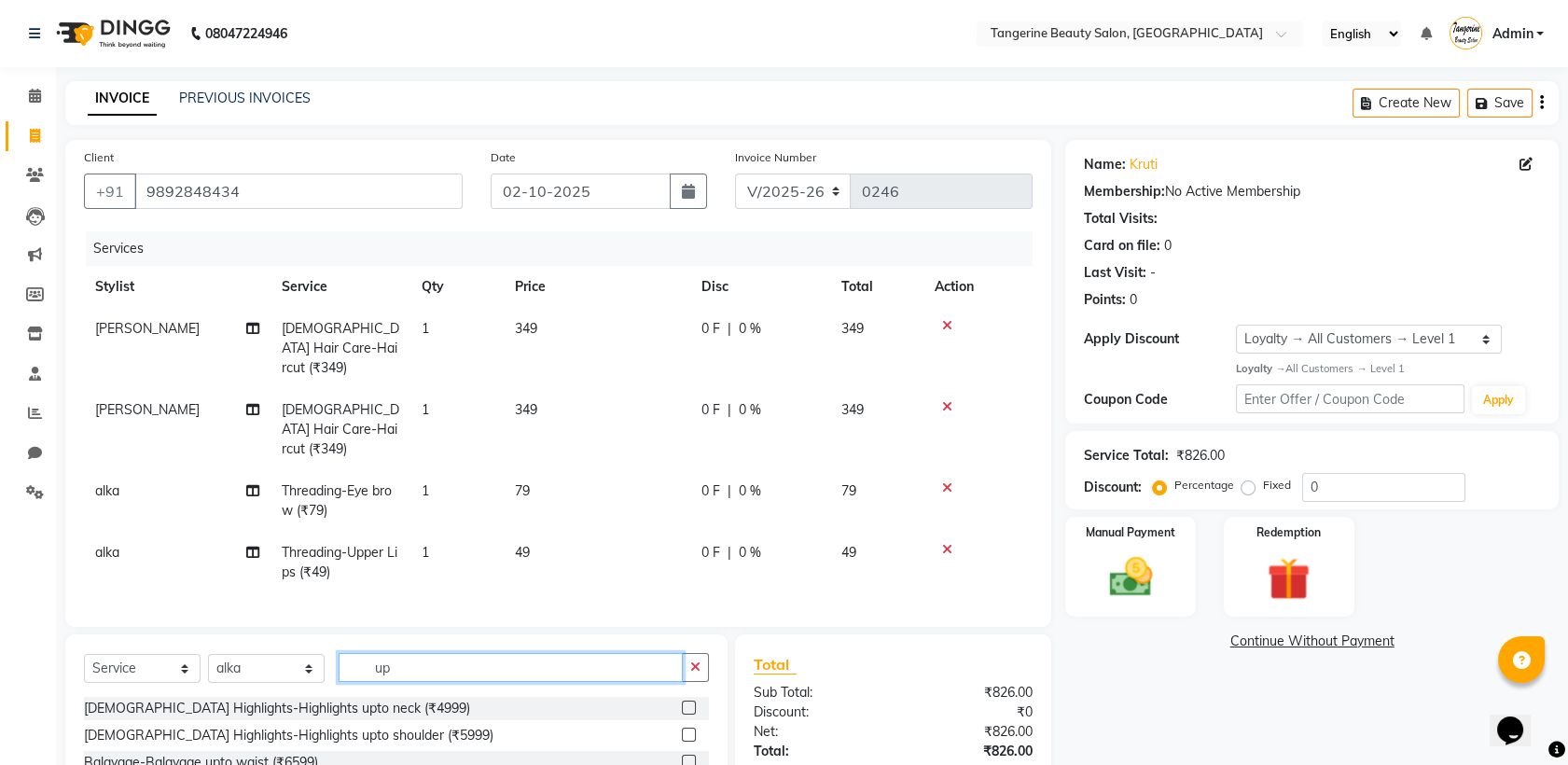
type input "u"
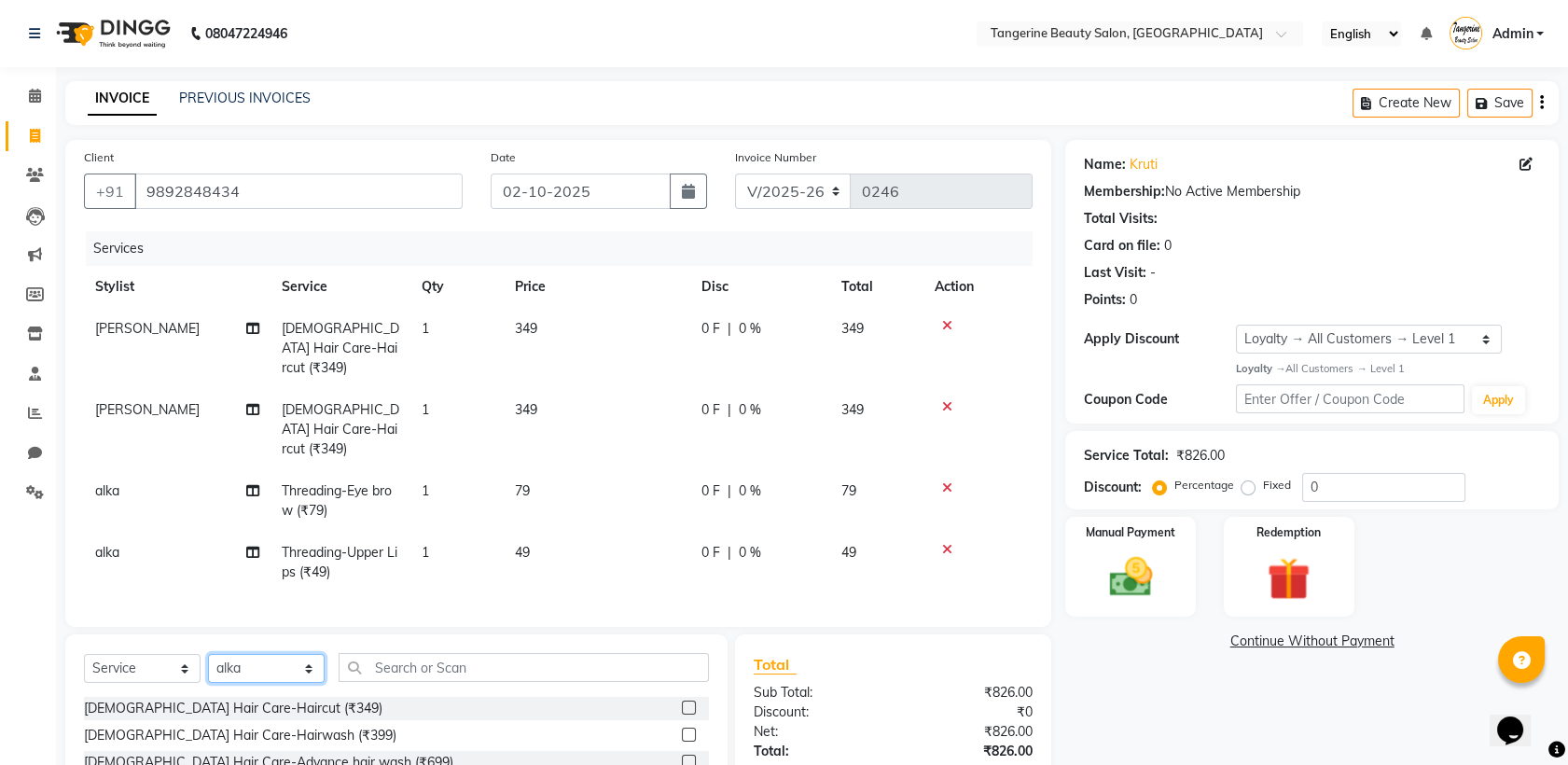
click at [248, 654] on select "Selec[PERSON_NAME]a[PERSON_NAME]d[PERSON_NAME]ani Shubha Lakshmi tangerine" at bounding box center [267, 668] width 117 height 29
select select "85414"
click at [208, 654] on select "Selec[PERSON_NAME]a[PERSON_NAME]d[PERSON_NAME]ani Shubha Lakshmi tangerine" at bounding box center [267, 668] width 117 height 29
click at [405, 653] on input "text" at bounding box center [524, 667] width 370 height 29
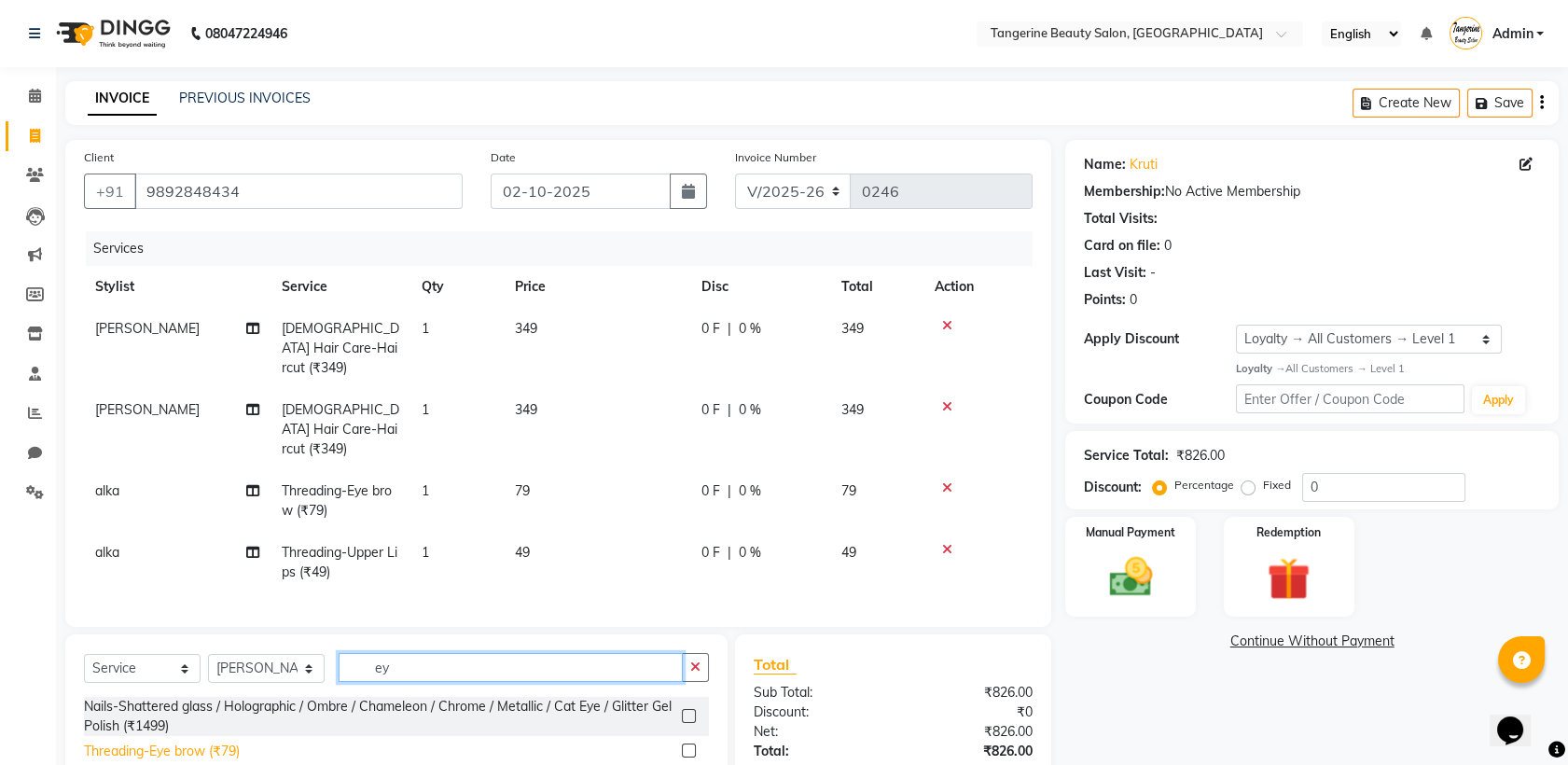
type input "ey"
click at [224, 742] on div "Threading-Eye brow (₹79)" at bounding box center [161, 752] width 155 height 19
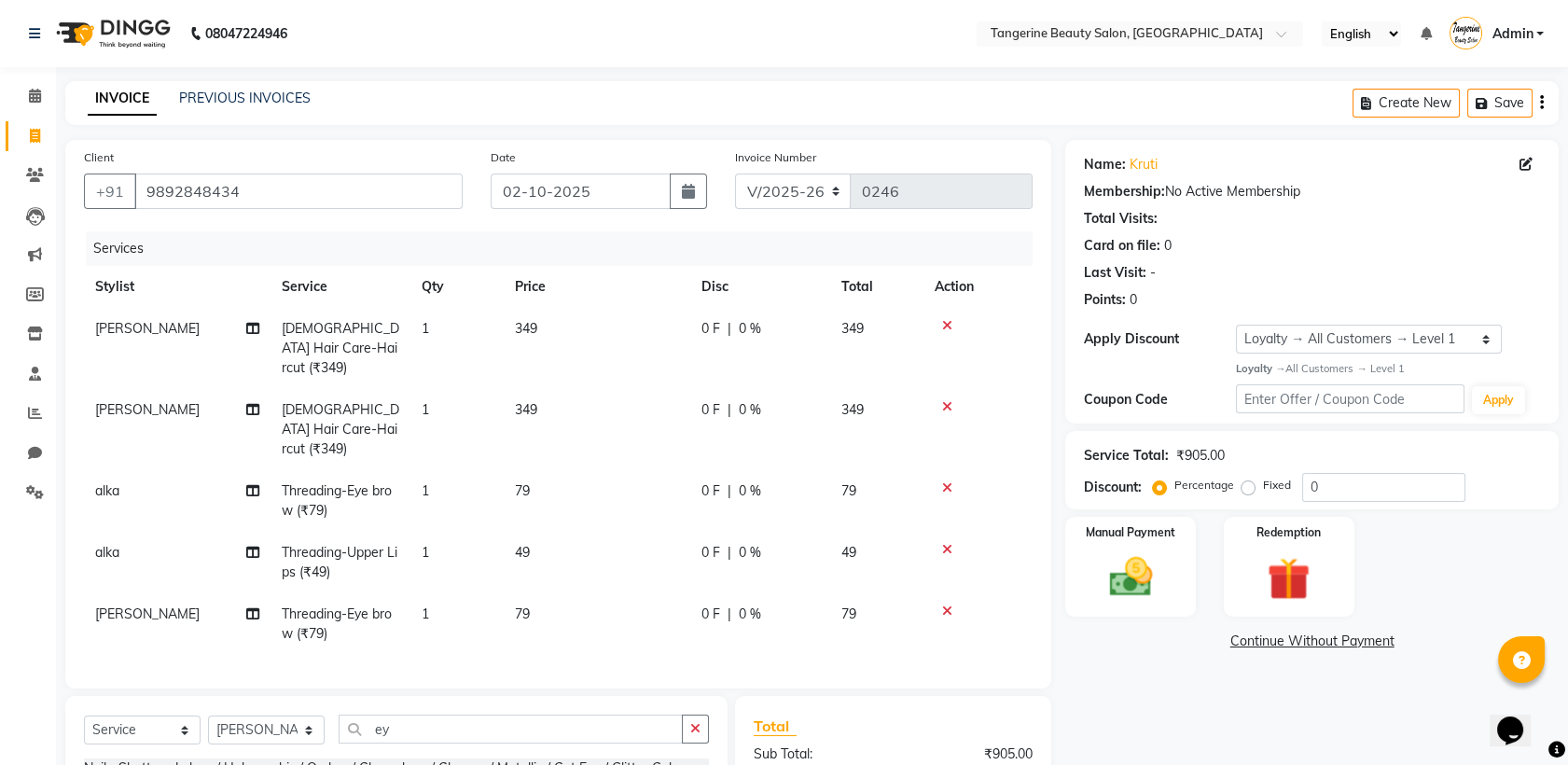
checkbox input "false"
click at [416, 715] on input "ey" at bounding box center [511, 729] width 344 height 29
type input "e"
type input "u"
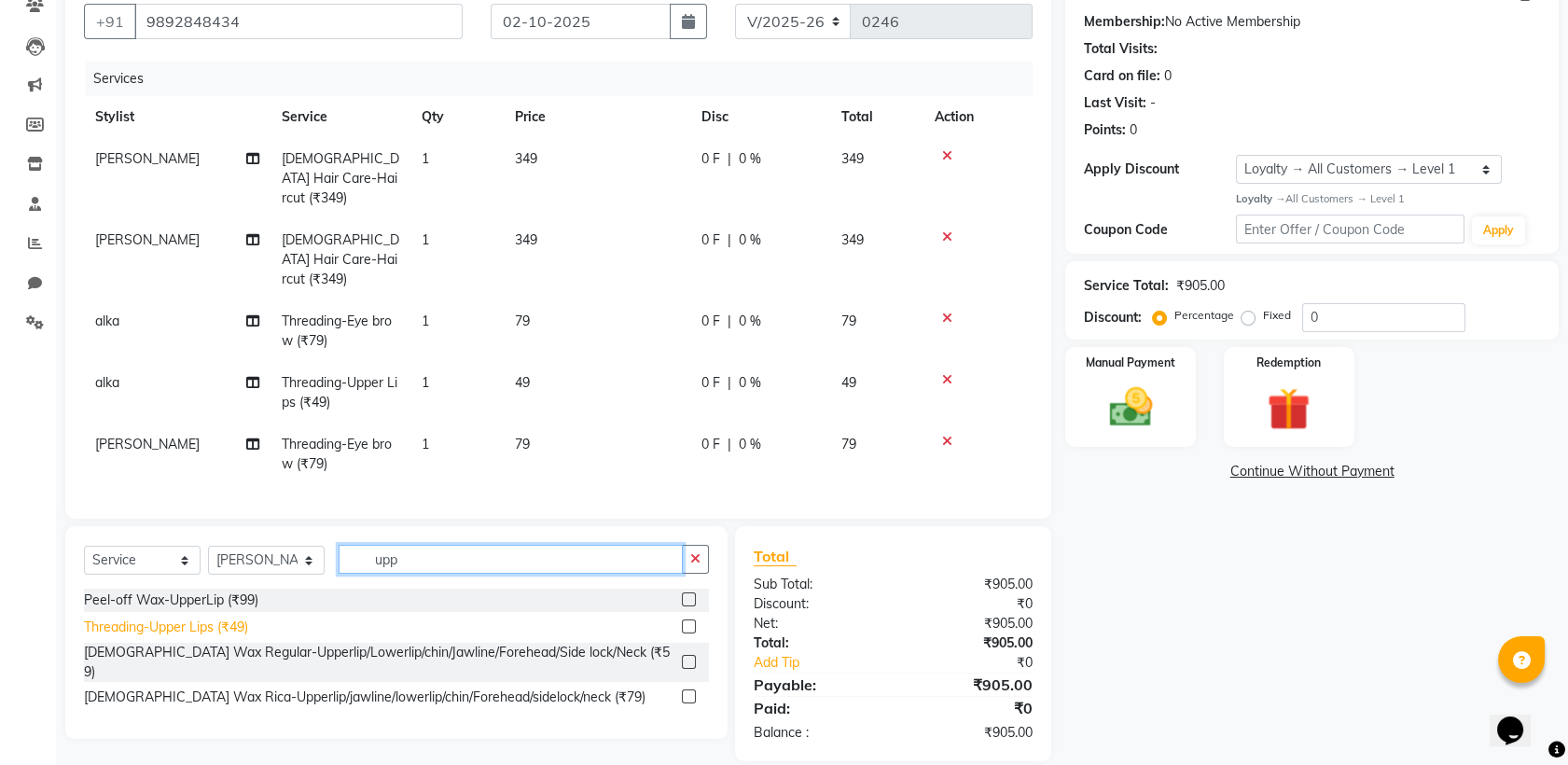
type input "upp"
click at [204, 617] on div "Threading-Upper Lips (₹49)" at bounding box center [165, 627] width 164 height 19
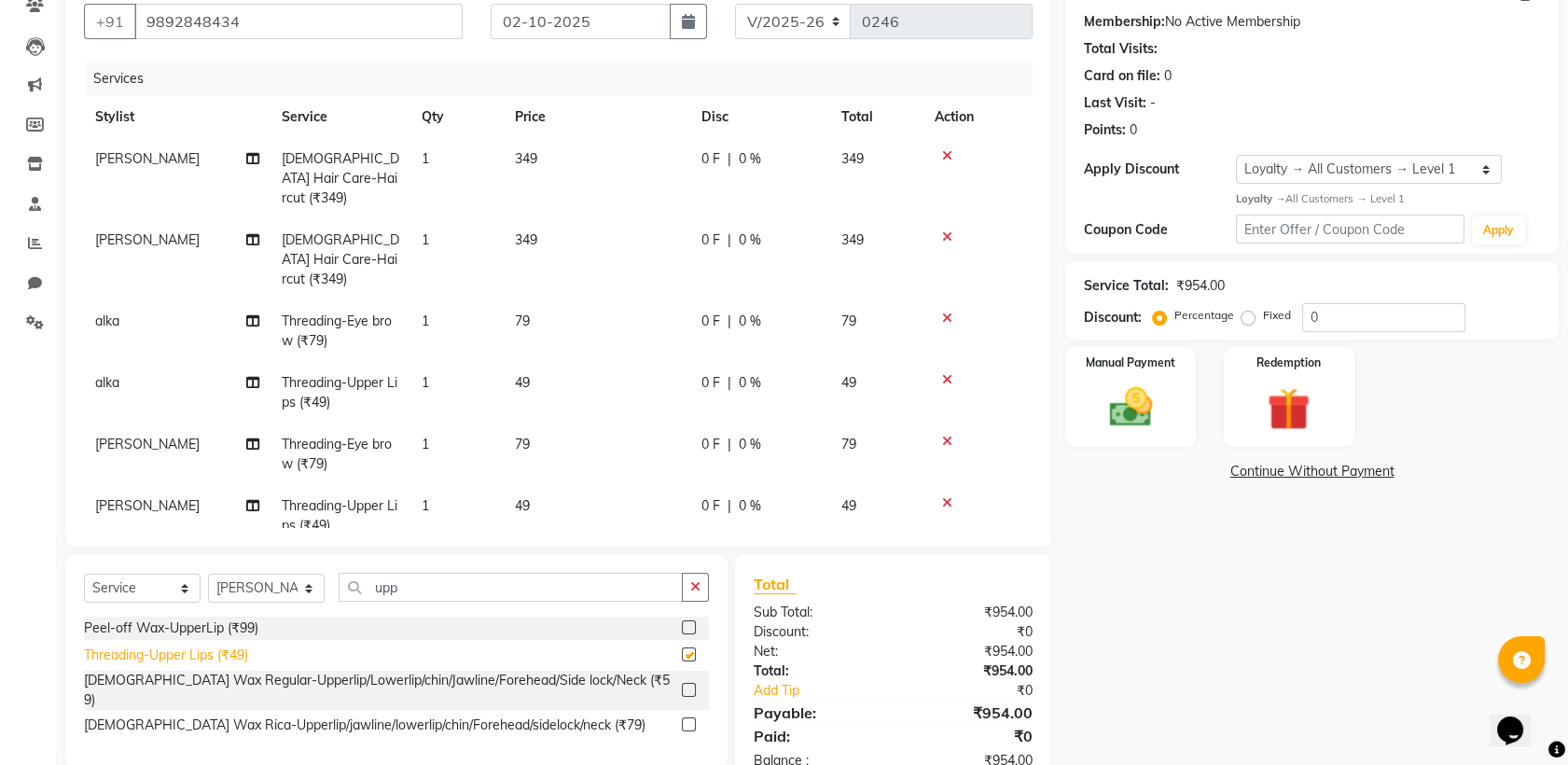
checkbox input "false"
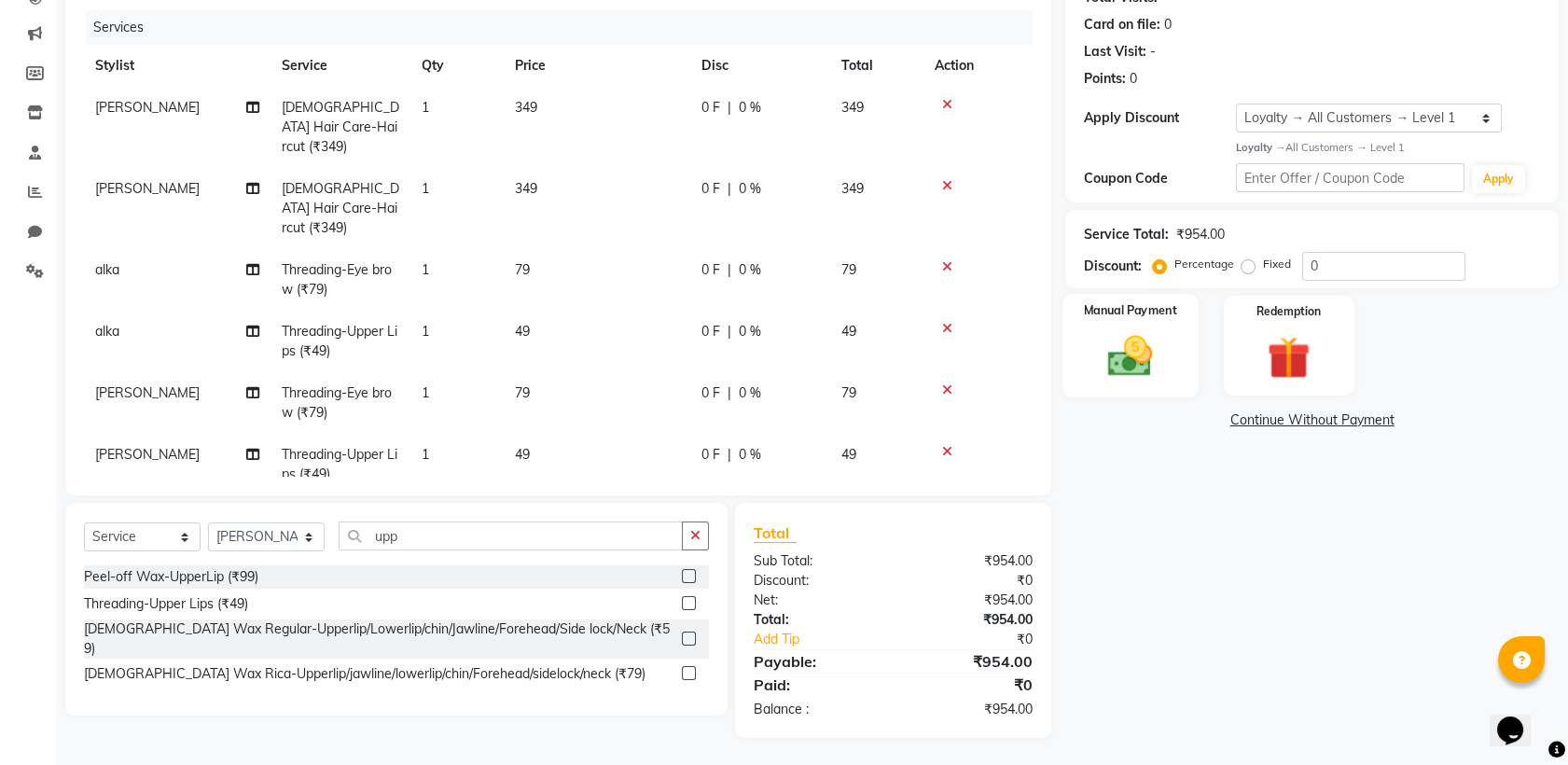
click at [1134, 374] on img at bounding box center [1130, 355] width 73 height 51
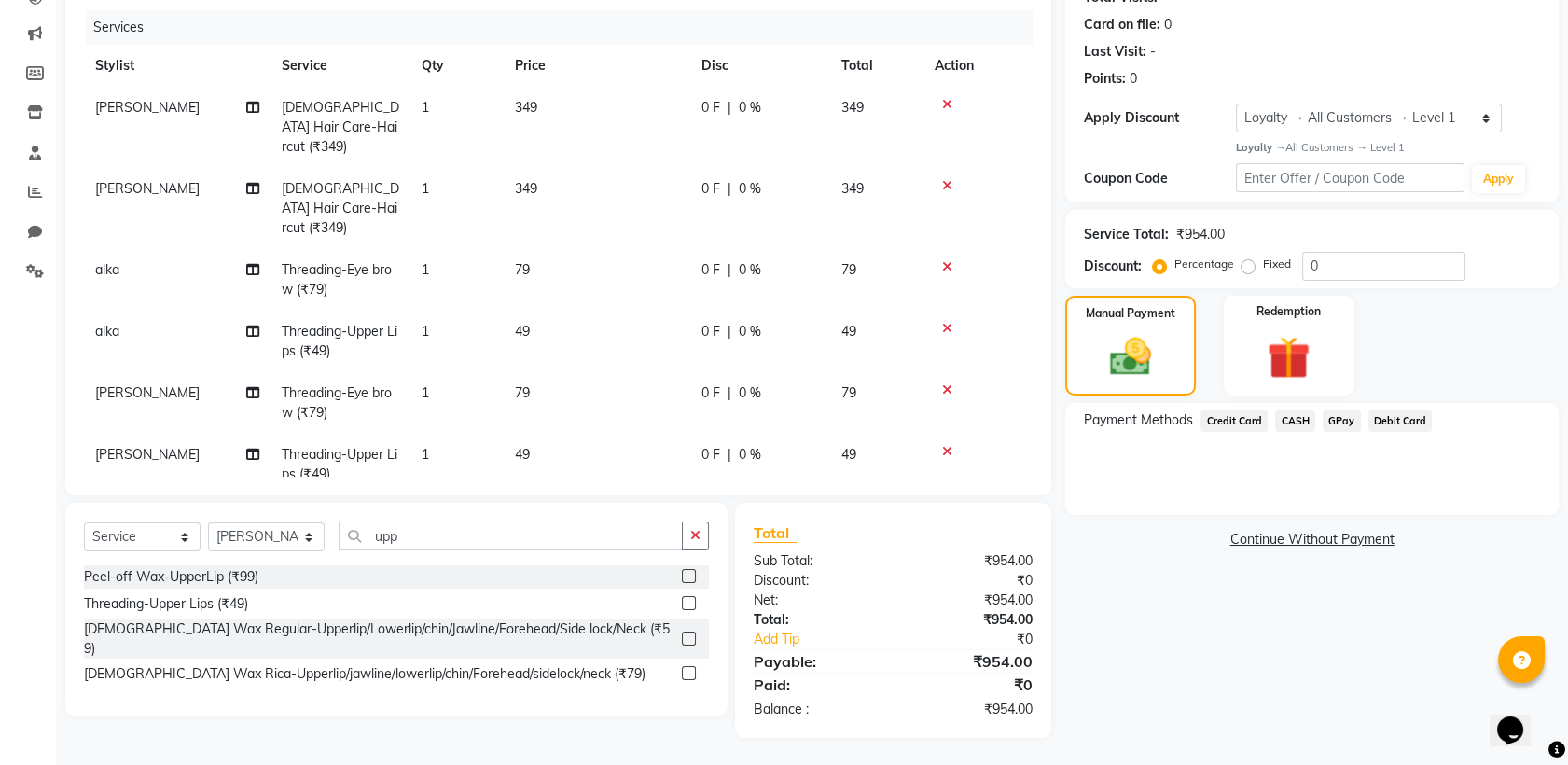
click at [1337, 418] on span "GPay" at bounding box center [1342, 421] width 38 height 21
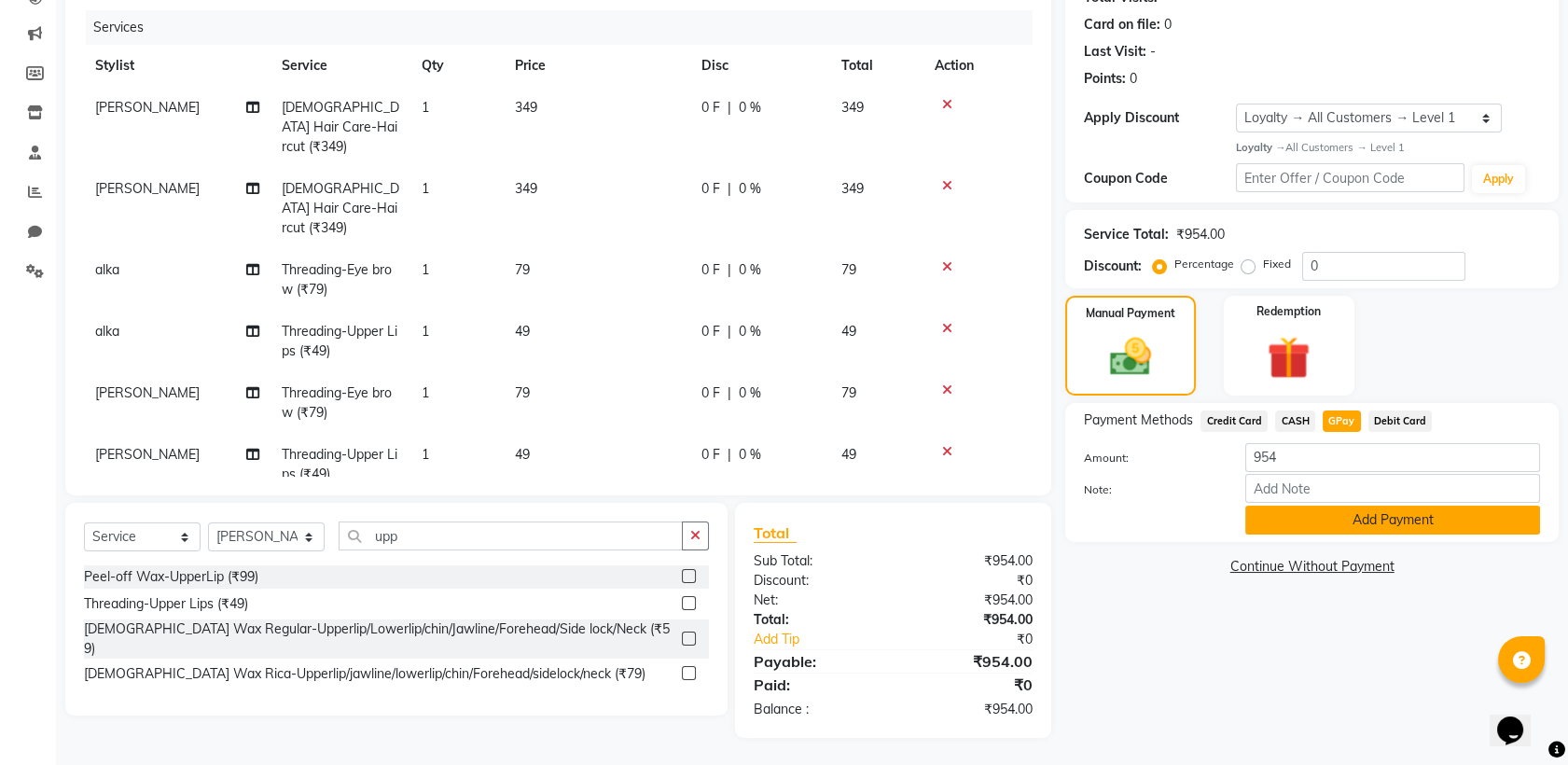
click at [1338, 517] on button "Add Payment" at bounding box center [1392, 520] width 295 height 29
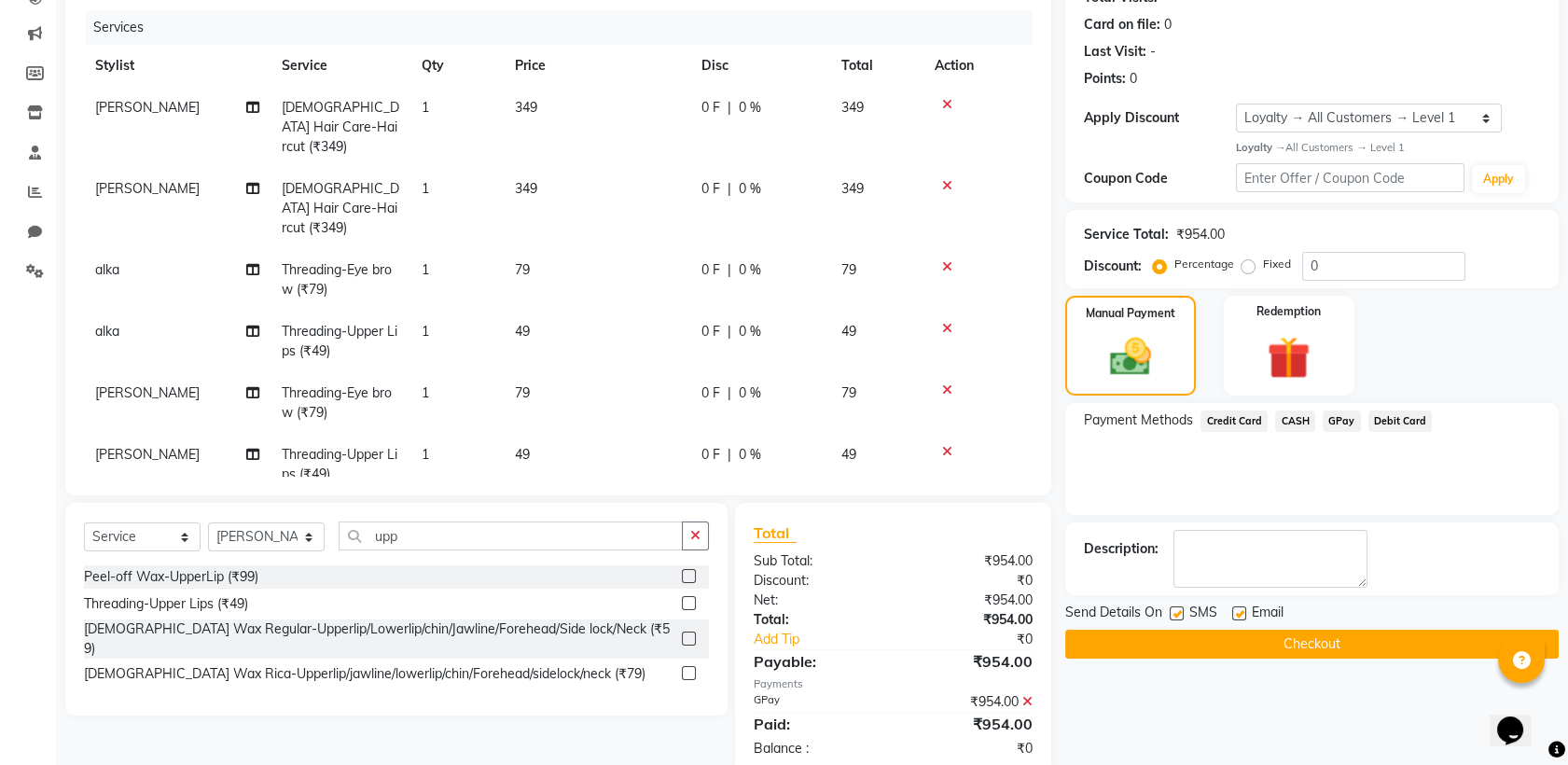
scroll to position [351, 0]
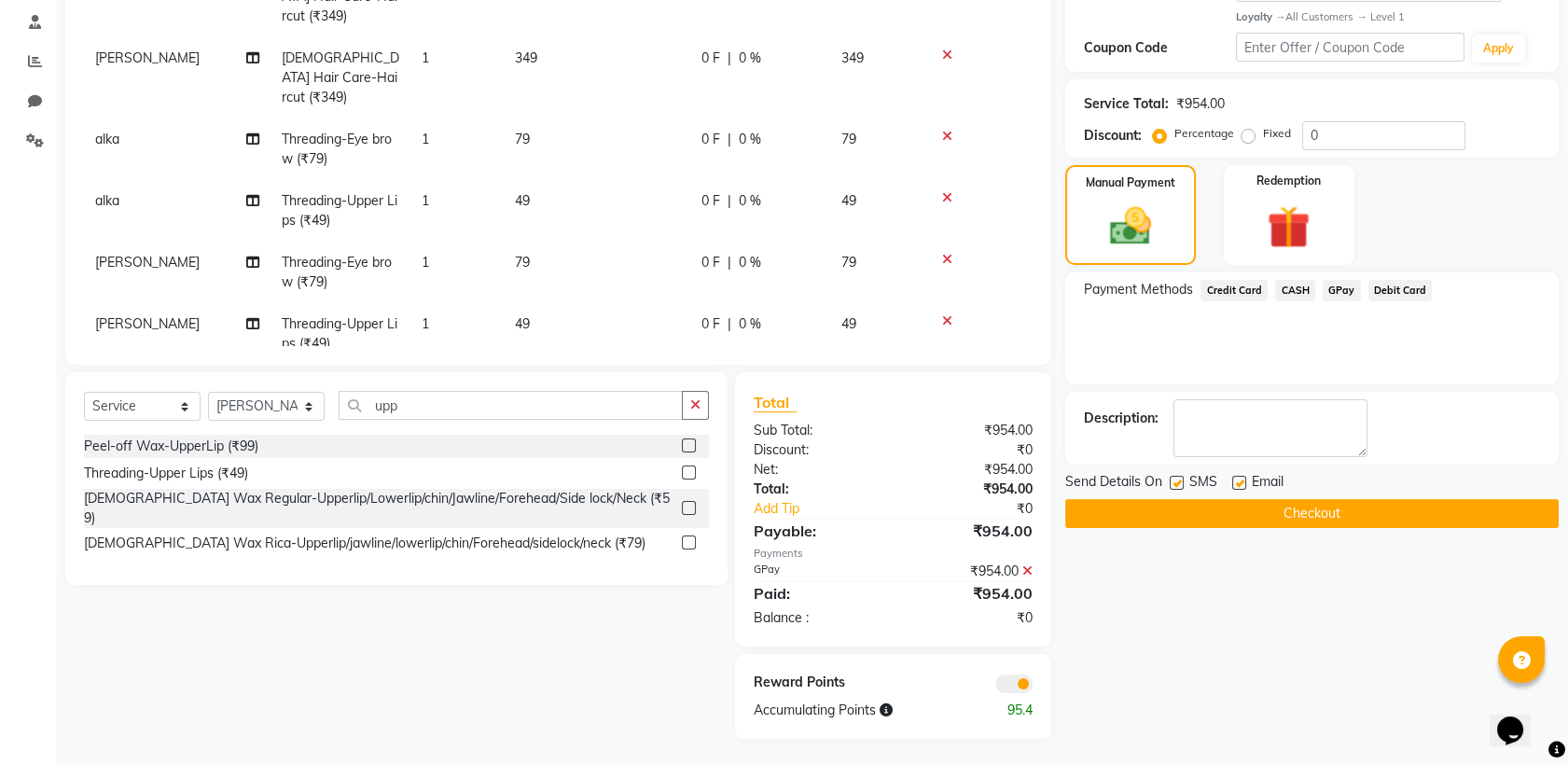
click at [1321, 518] on button "Checkout" at bounding box center [1312, 514] width 493 height 29
